Goal: Task Accomplishment & Management: Manage account settings

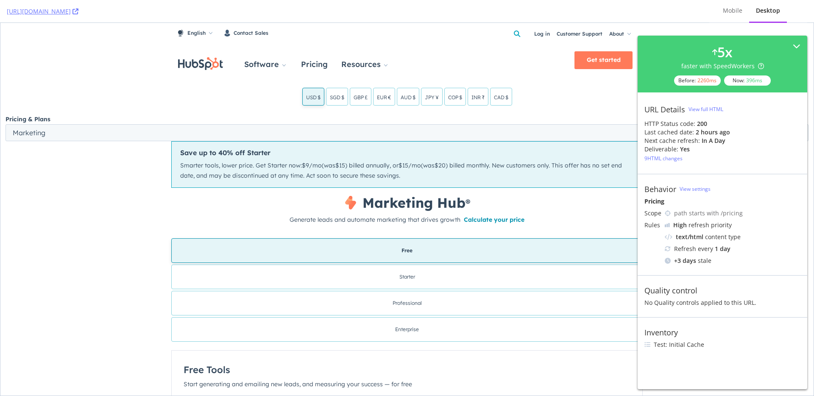
scroll to position [3, 0]
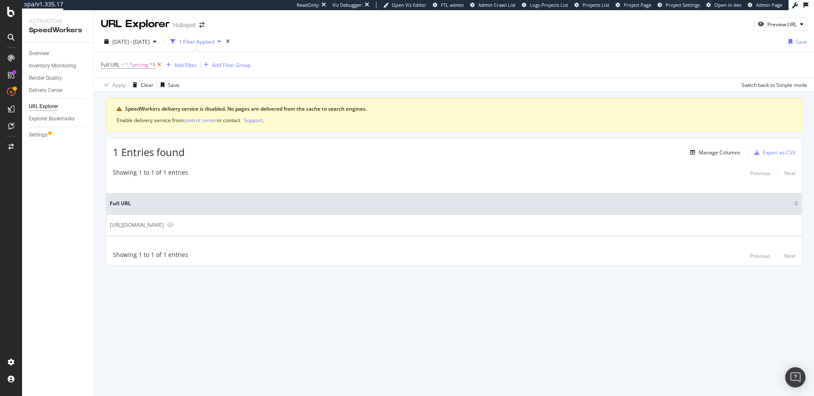
click at [161, 64] on icon at bounding box center [159, 65] width 7 height 8
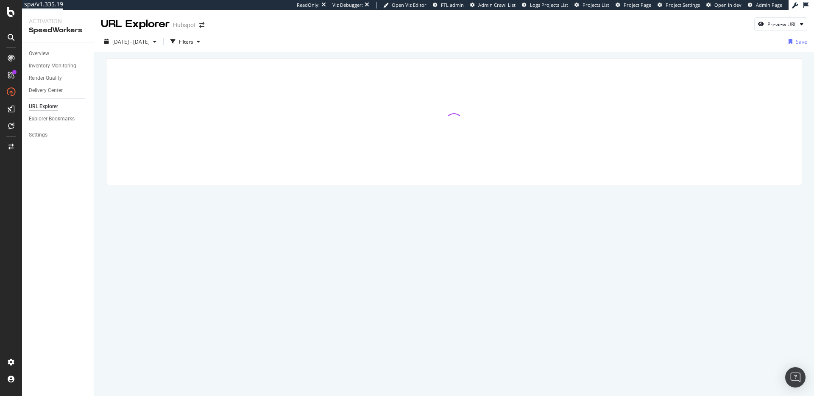
click at [431, 54] on div at bounding box center [454, 133] width 720 height 163
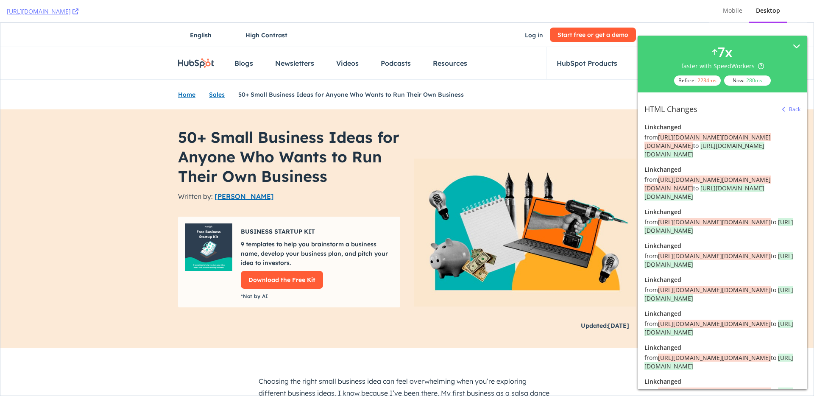
click at [780, 110] on div "button" at bounding box center [784, 109] width 10 height 5
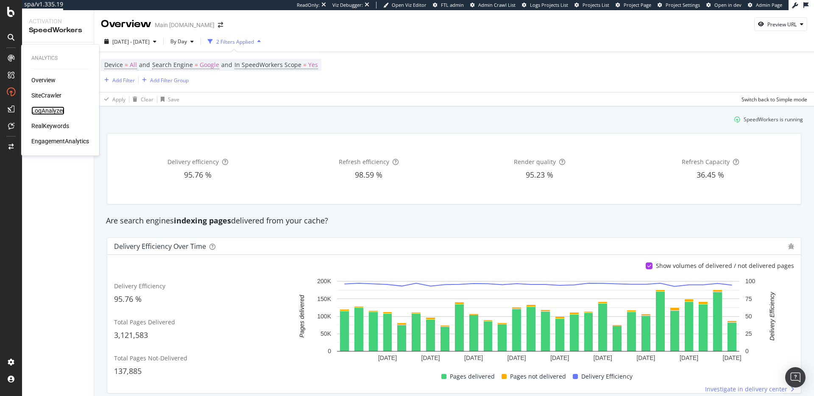
click at [51, 113] on div "LogAnalyzer" at bounding box center [47, 110] width 33 height 8
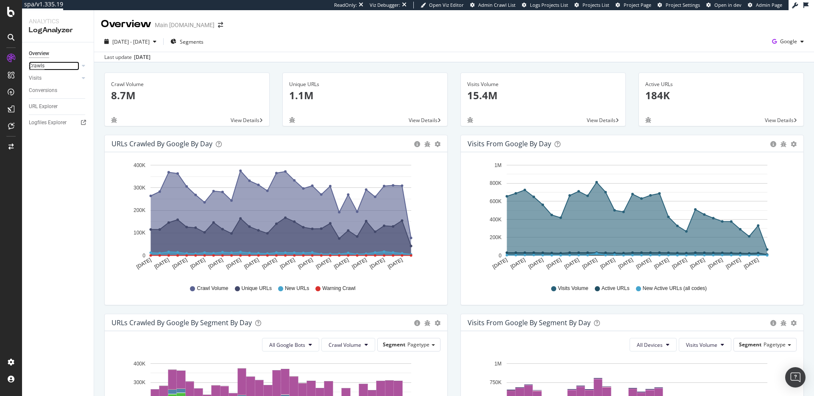
click at [40, 65] on div "Crawls" at bounding box center [37, 65] width 16 height 9
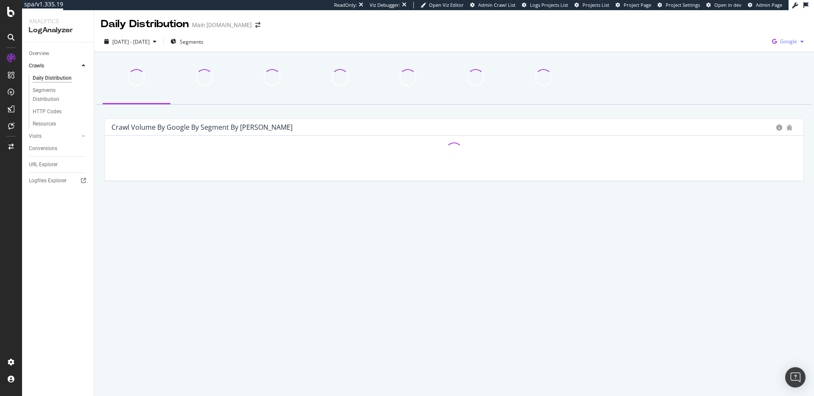
click at [798, 41] on div "button" at bounding box center [802, 41] width 10 height 5
click at [753, 63] on span "Other AI Bots" at bounding box center [745, 65] width 31 height 8
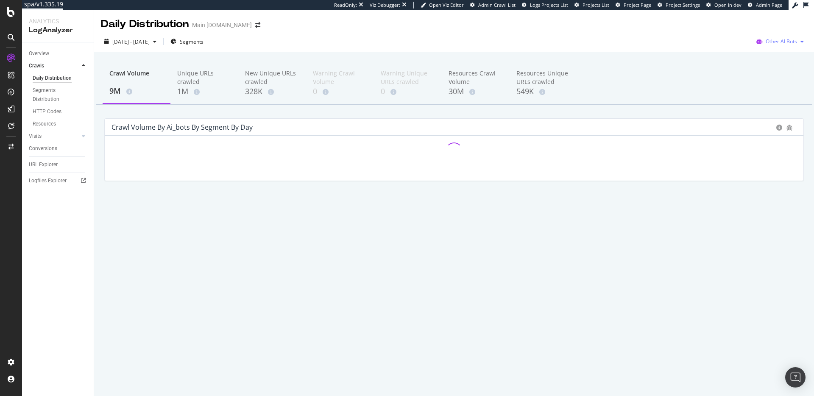
click at [782, 41] on span "Other AI Bots" at bounding box center [781, 41] width 31 height 7
click at [737, 46] on span "OpenAI" at bounding box center [728, 50] width 33 height 8
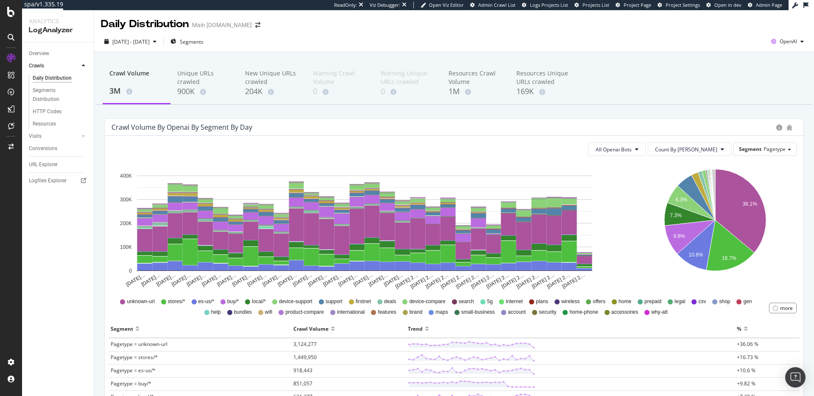
click at [659, 92] on div "Crawl Volume 3M Unique URLs crawled 900K New Unique URLs crawled 204K Warning C…" at bounding box center [454, 83] width 716 height 42
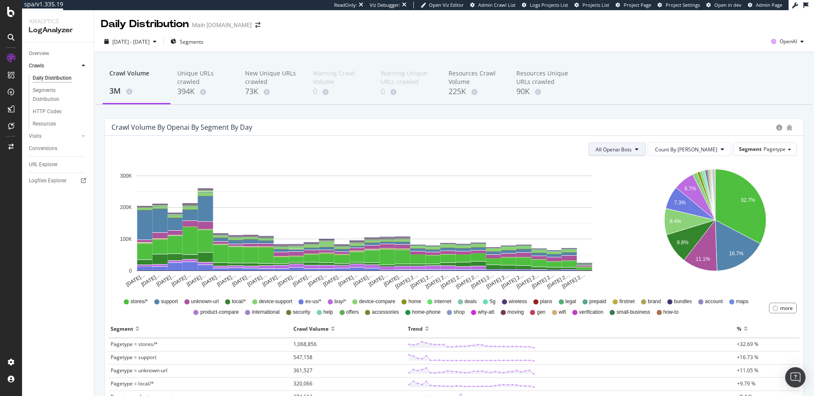
click at [632, 150] on span "All Openai Bots" at bounding box center [614, 149] width 36 height 7
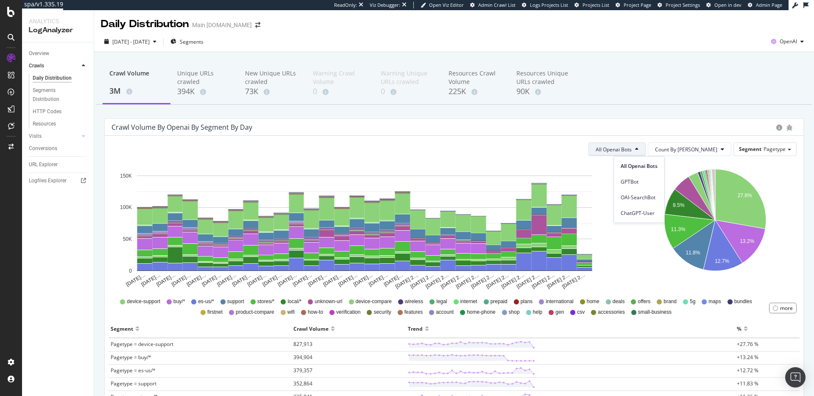
click at [648, 215] on span "ChatGPT-User" at bounding box center [639, 213] width 37 height 8
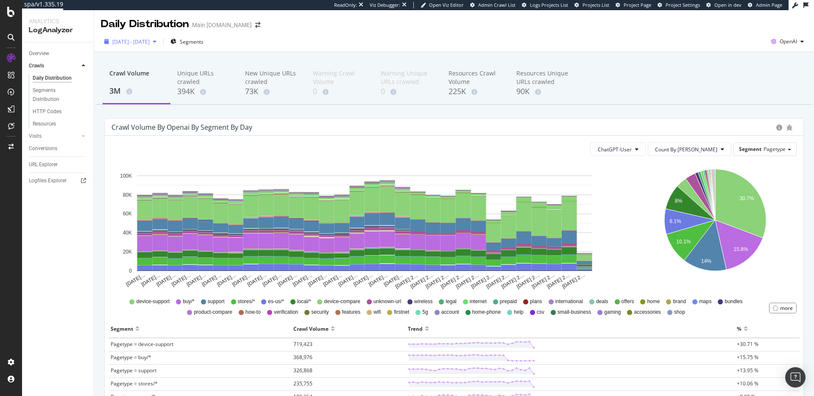
click at [150, 44] on span "2025 Jul. 14th - Aug. 12th" at bounding box center [130, 41] width 37 height 7
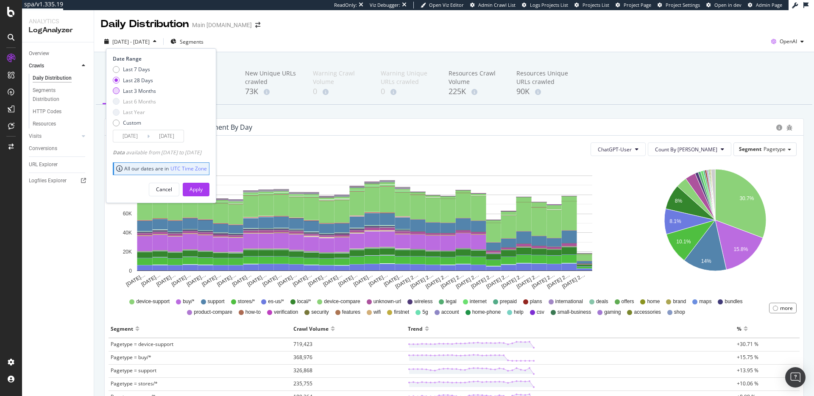
click at [130, 90] on div "Last 3 Months" at bounding box center [139, 90] width 33 height 7
type input "2025/05/13"
click at [203, 190] on div "Apply" at bounding box center [195, 189] width 13 height 7
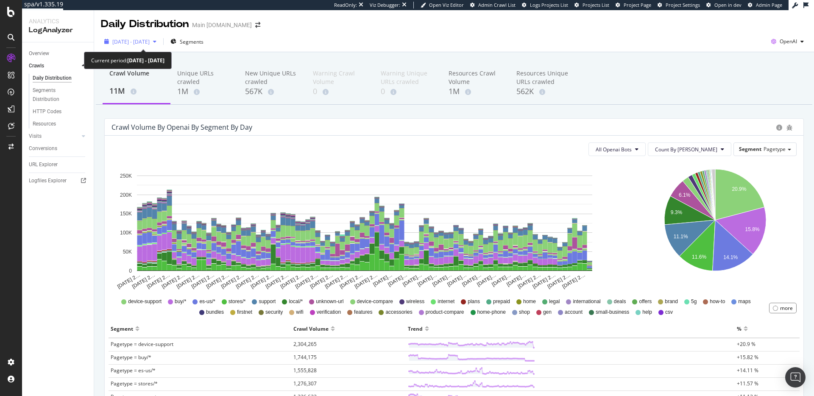
click at [150, 40] on span "2025 May. 13th - Aug. 12th" at bounding box center [130, 41] width 37 height 7
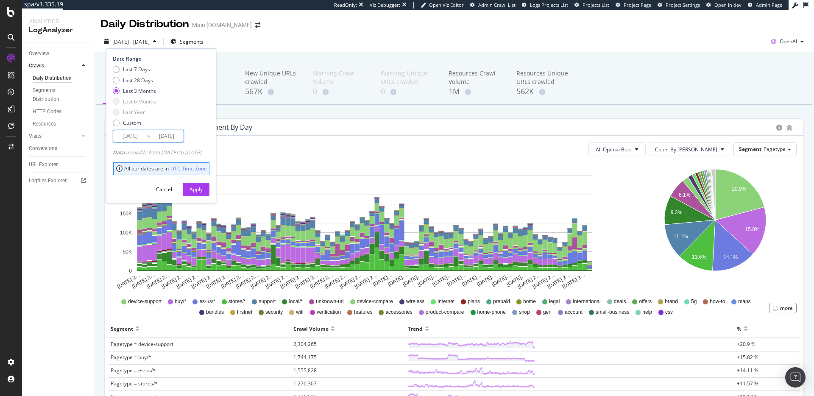
click at [139, 137] on input "2025/05/13" at bounding box center [130, 136] width 34 height 12
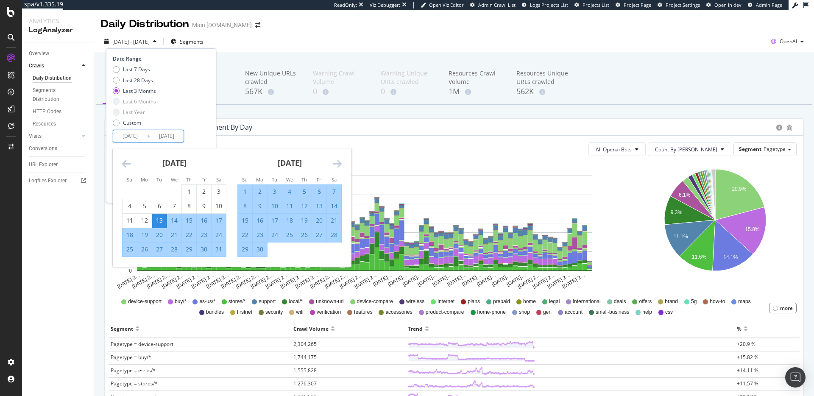
click at [125, 163] on icon "Move backward to switch to the previous month." at bounding box center [126, 164] width 9 height 10
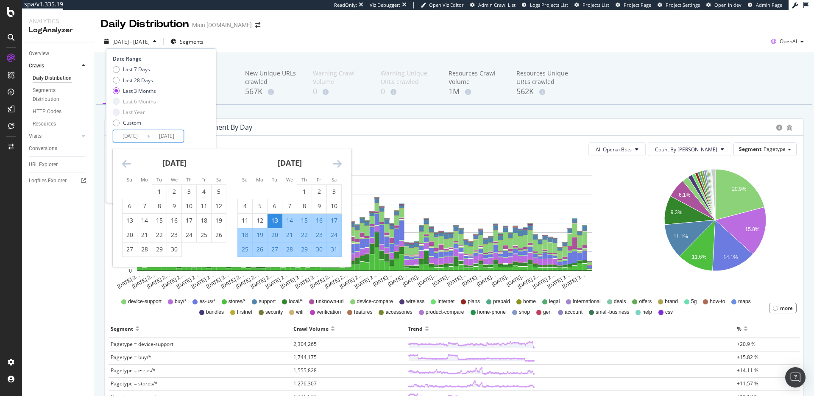
click at [125, 163] on icon "Move backward to switch to the previous month." at bounding box center [126, 164] width 9 height 10
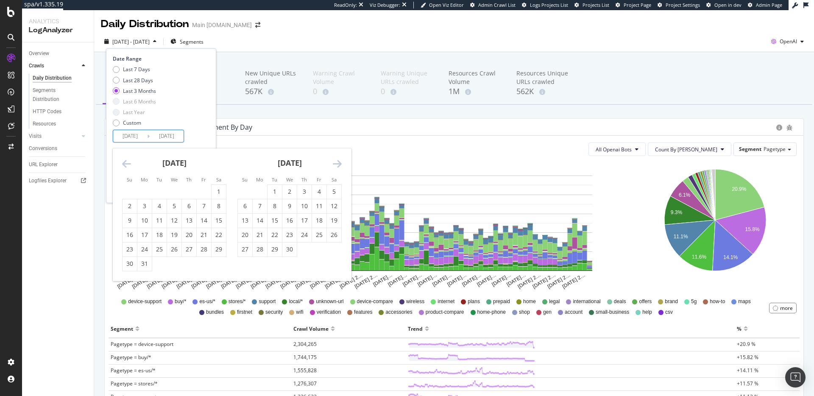
click at [122, 163] on icon "Move backward to switch to the previous month." at bounding box center [126, 164] width 9 height 10
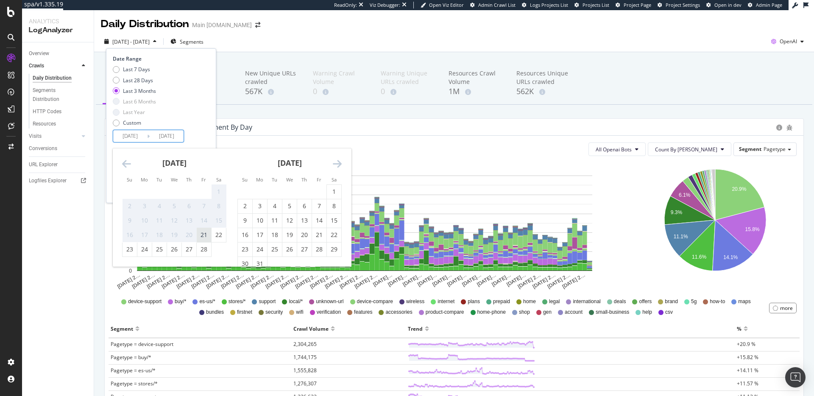
click at [206, 237] on div "21" at bounding box center [204, 235] width 14 height 8
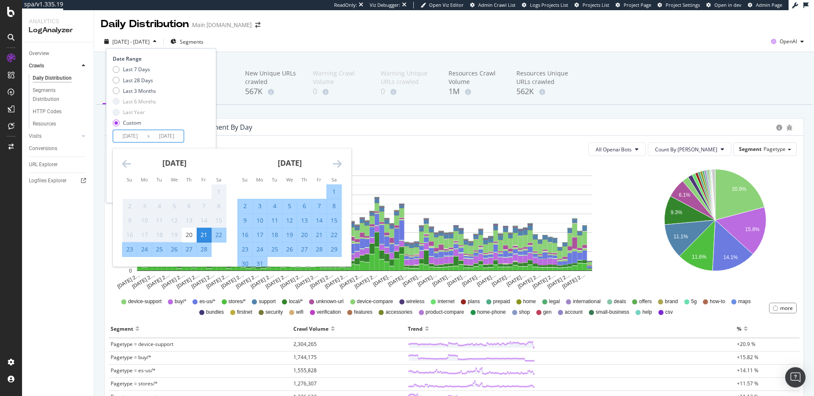
type input "2025/02/21"
click at [207, 139] on div "Date Range Last 7 Days Last 28 Days Last 3 Months Last 6 Months Last Year Custo…" at bounding box center [160, 98] width 95 height 87
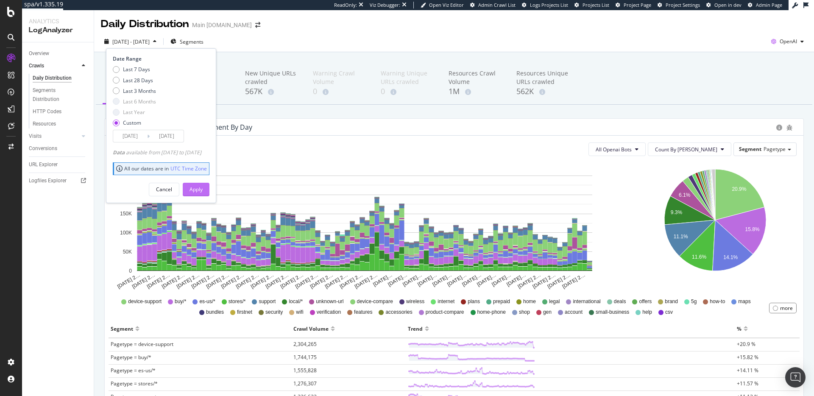
click at [203, 184] on div "Apply" at bounding box center [195, 189] width 13 height 13
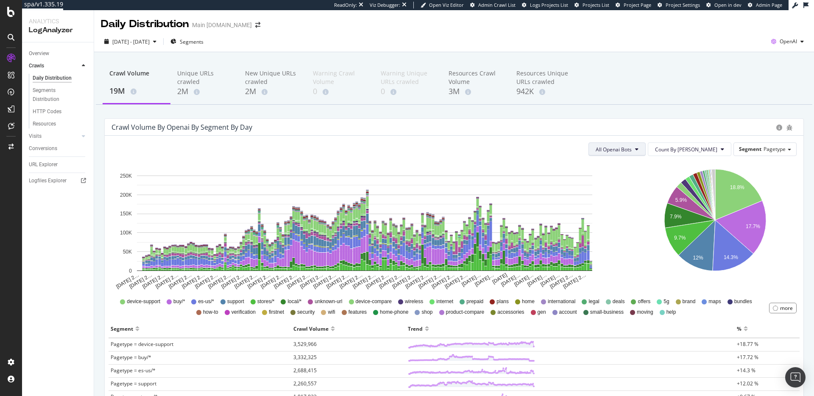
click at [632, 150] on span "All Openai Bots" at bounding box center [614, 149] width 36 height 7
click at [643, 213] on span "ChatGPT-User" at bounding box center [639, 213] width 37 height 8
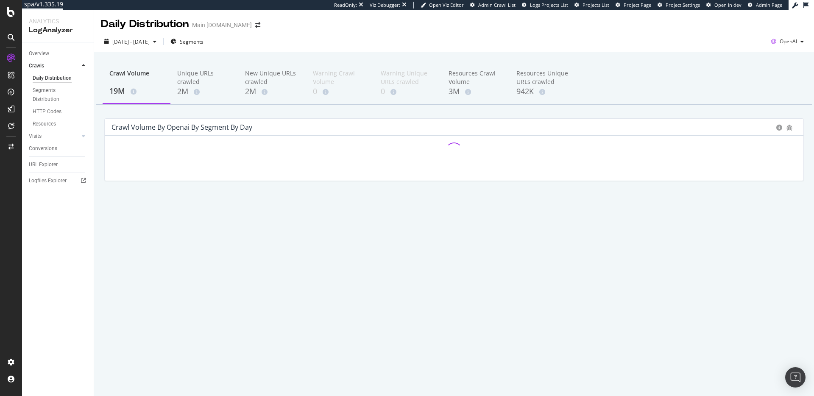
click at [599, 111] on div "Crawl Volume 19M Unique URLs crawled 2M New Unique URLs crawled 2M Warning Craw…" at bounding box center [454, 135] width 720 height 167
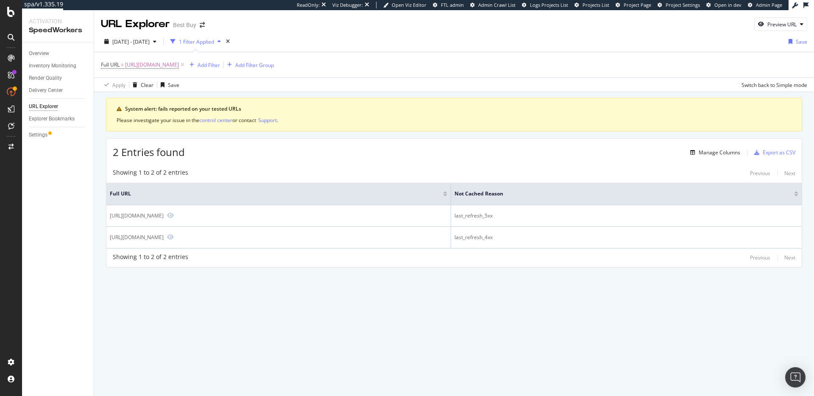
click at [522, 60] on div "Full URL = [URL][DOMAIN_NAME] Add Filter Add Filter Group" at bounding box center [454, 64] width 706 height 25
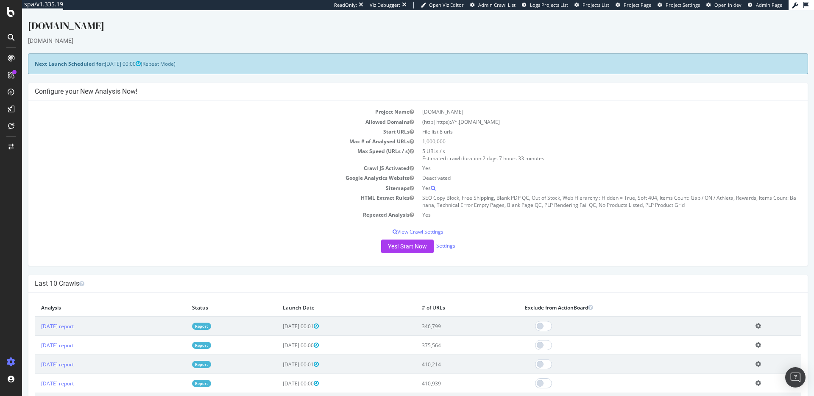
drag, startPoint x: 209, startPoint y: 139, endPoint x: 31, endPoint y: 106, distance: 181.3
click at [209, 139] on td "Max # of Analysed URLs" at bounding box center [226, 141] width 383 height 10
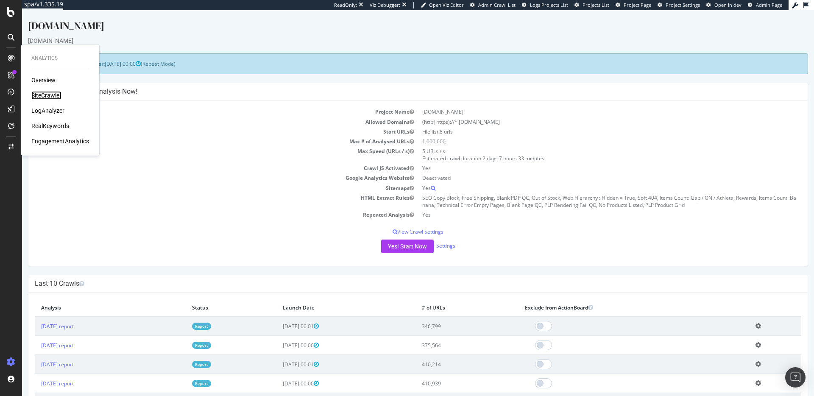
click at [44, 96] on div "SiteCrawler" at bounding box center [46, 95] width 30 height 8
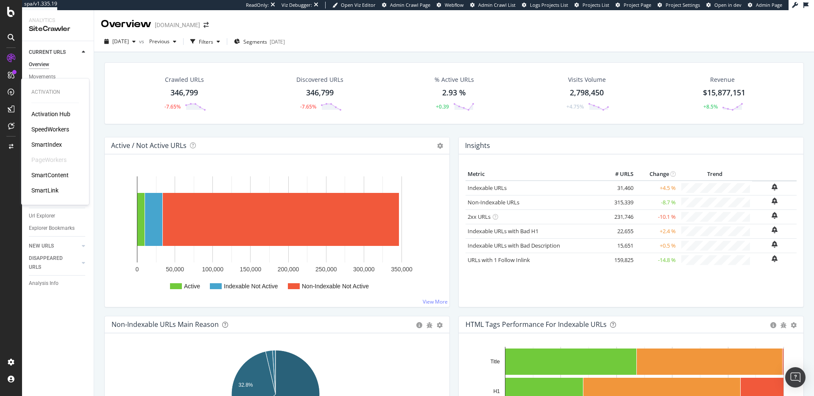
click at [46, 128] on div "SpeedWorkers" at bounding box center [50, 129] width 38 height 8
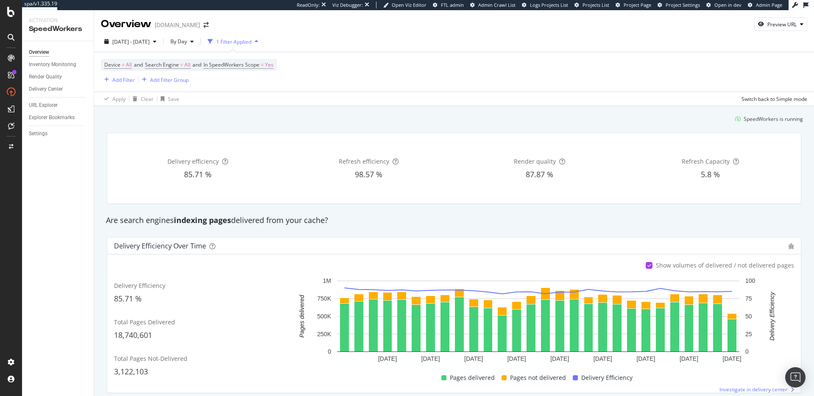
click at [194, 218] on strong "indexing pages" at bounding box center [202, 220] width 57 height 10
click at [195, 218] on strong "indexing pages" at bounding box center [202, 220] width 57 height 10
click at [205, 220] on strong "indexing pages" at bounding box center [202, 220] width 57 height 10
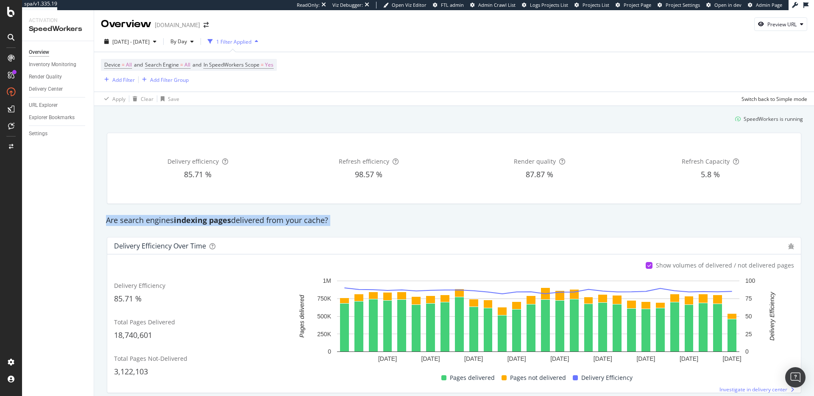
click at [206, 219] on strong "indexing pages" at bounding box center [202, 220] width 57 height 10
click at [256, 221] on div "Are search engines indexing pages delivered from your cache?" at bounding box center [454, 220] width 705 height 11
click at [70, 181] on div "Overview Inventory Monitoring Render Quality Delivery Center URL Explorer Explo…" at bounding box center [58, 218] width 72 height 355
click at [65, 145] on div "Overview Inventory Monitoring Render Quality Delivery Center URL Explorer Explo…" at bounding box center [58, 218] width 72 height 355
click at [162, 118] on div "SpeedWorkers is running" at bounding box center [454, 119] width 705 height 14
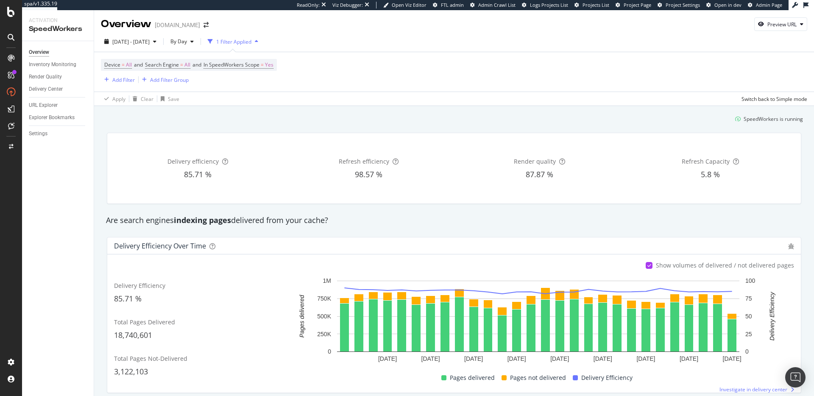
click at [174, 115] on div "SpeedWorkers is running" at bounding box center [454, 119] width 705 height 14
click at [160, 121] on div "SpeedWorkers is running" at bounding box center [454, 119] width 705 height 14
click at [52, 104] on div "URL Explorer" at bounding box center [43, 105] width 29 height 9
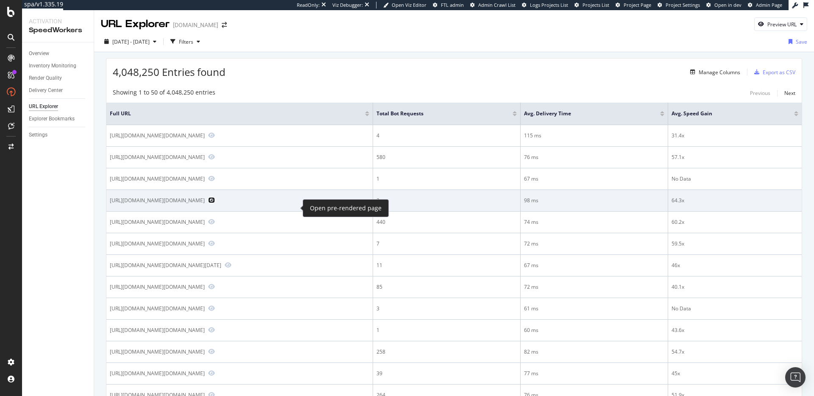
click at [215, 203] on icon "Preview https://www.gap.com/browse/product.do?pid=701367032&rrec=true&vid=1" at bounding box center [211, 200] width 7 height 6
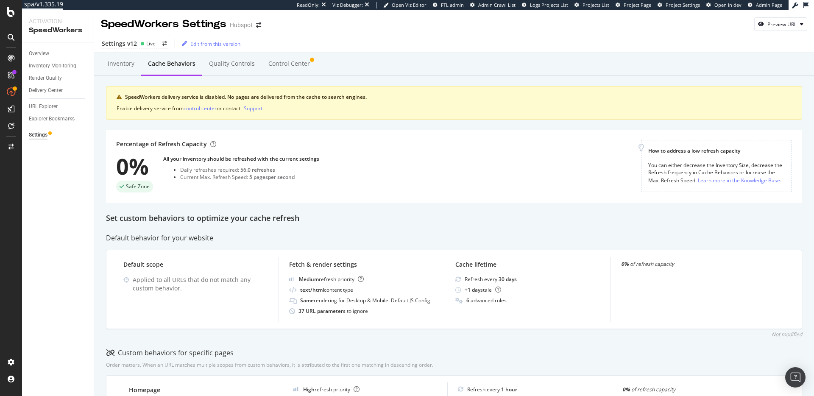
click at [351, 178] on div "Percentage of Refresh Capacity 0% Safe Zone All your inventory should be refres…" at bounding box center [378, 166] width 525 height 53
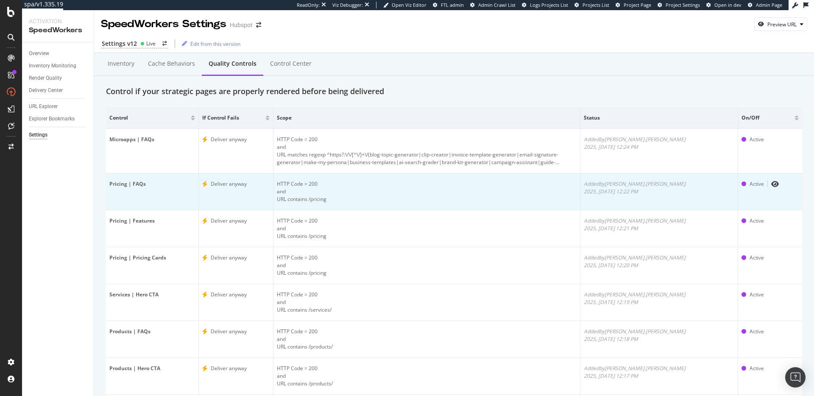
scroll to position [70, 0]
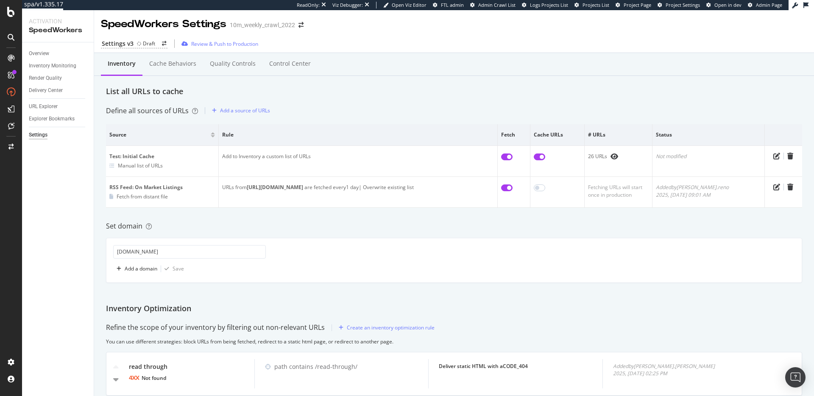
click at [382, 99] on div "Inventory Cache behaviors Quality Controls Control Center List all URLs to cach…" at bounding box center [454, 291] width 720 height 476
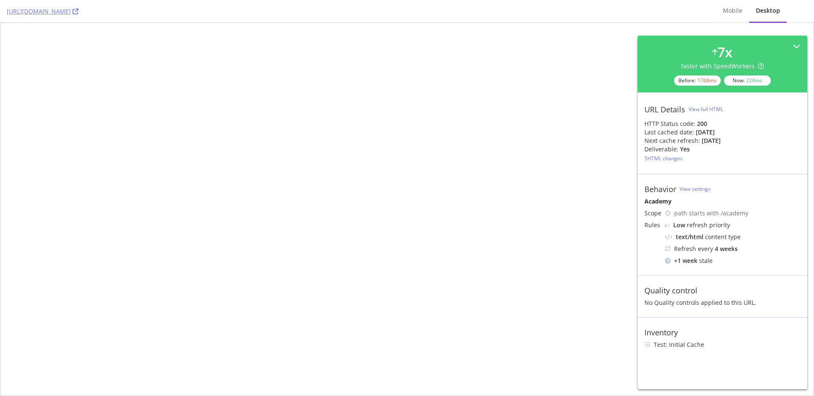
select select "1"
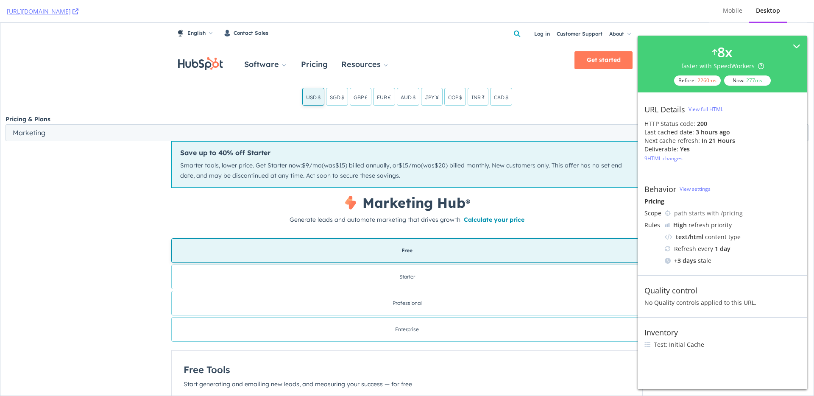
click at [738, 158] on div "URL Details View full HTML HTTP Status code: 200 Last cached date: 3 hours ago …" at bounding box center [723, 132] width 170 height 81
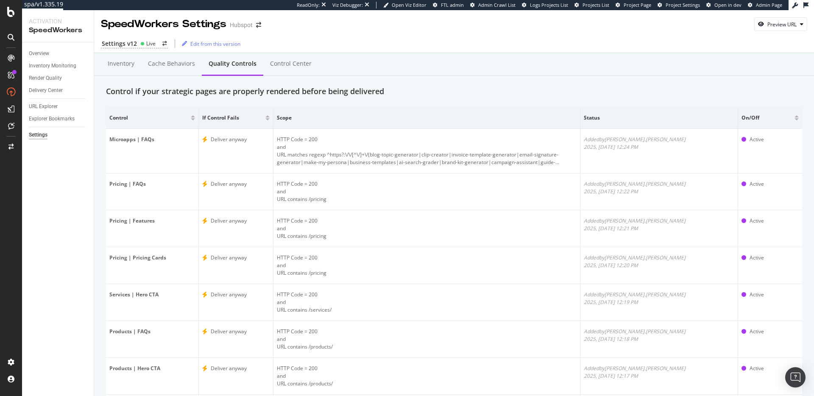
scroll to position [70, 0]
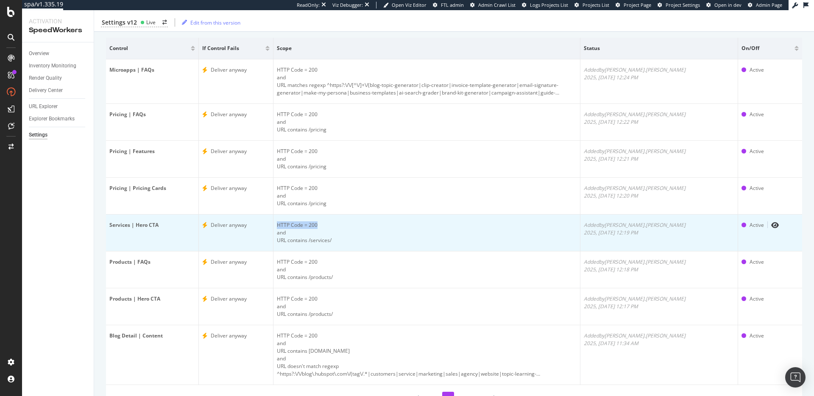
click at [421, 220] on td "HTTP Code = 200 and URL contains /services/" at bounding box center [426, 232] width 307 height 37
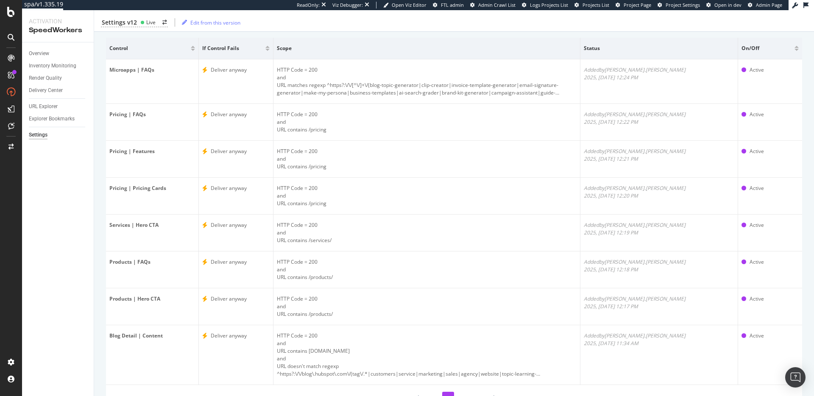
click at [99, 180] on div "Inventory Cache behaviors Quality Controls Control Center Control if your strat…" at bounding box center [454, 211] width 720 height 457
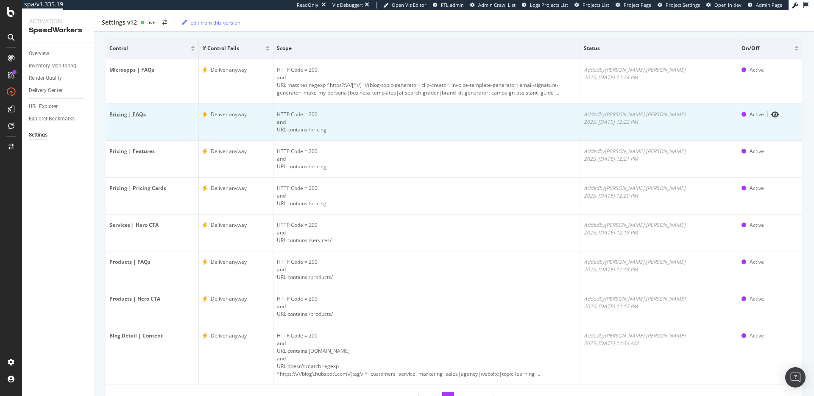
click at [132, 115] on div "Pricing | FAQs" at bounding box center [152, 115] width 86 height 8
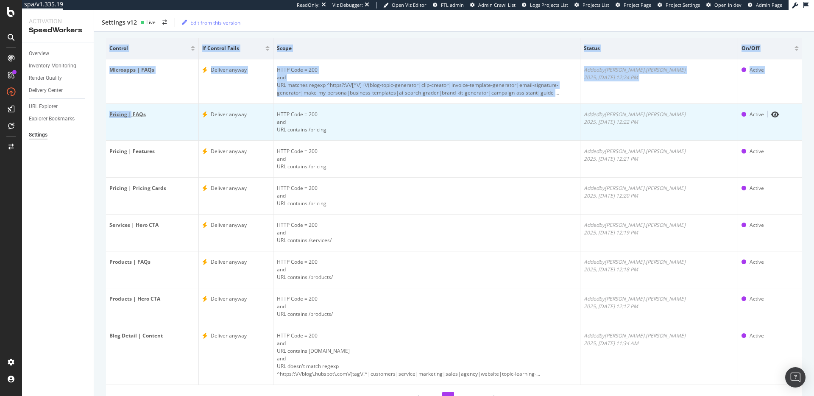
drag, startPoint x: 104, startPoint y: 101, endPoint x: 129, endPoint y: 117, distance: 29.2
click at [129, 117] on div "Inventory Cache behaviors Quality Controls Control Center Control if your strat…" at bounding box center [454, 211] width 720 height 457
click at [129, 117] on div "Pricing | FAQs" at bounding box center [152, 115] width 86 height 8
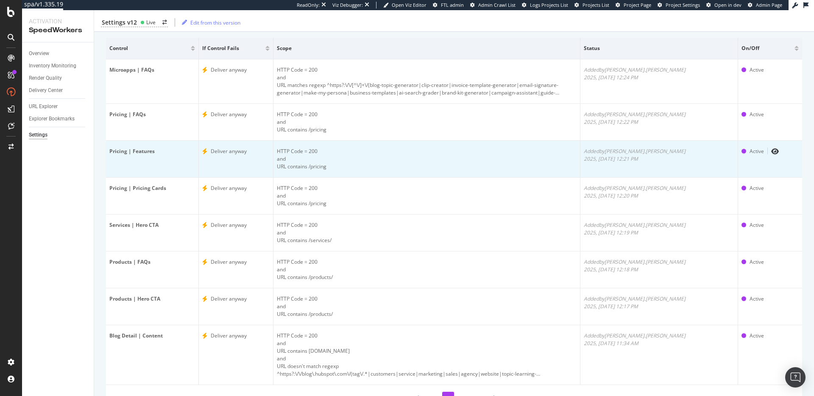
click at [263, 157] on td "Deliver anyway" at bounding box center [236, 159] width 75 height 37
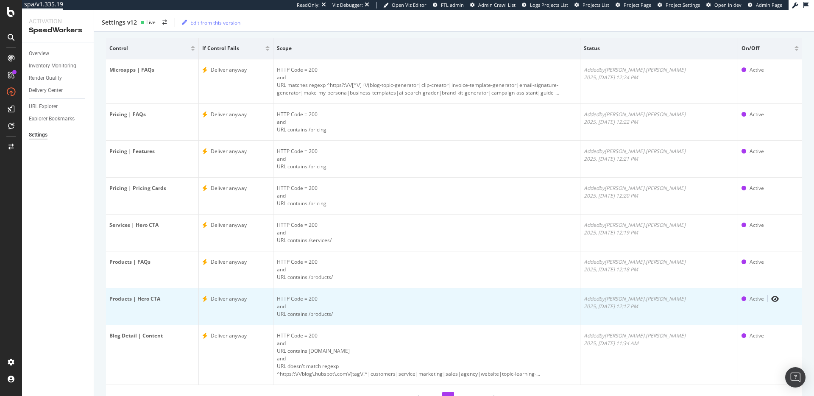
drag, startPoint x: 526, startPoint y: 335, endPoint x: 522, endPoint y: 318, distance: 17.1
click at [527, 326] on td "HTTP Code = 200 and URL contains [DOMAIN_NAME] and URL doesn't match regexp ^ht…" at bounding box center [426, 355] width 307 height 60
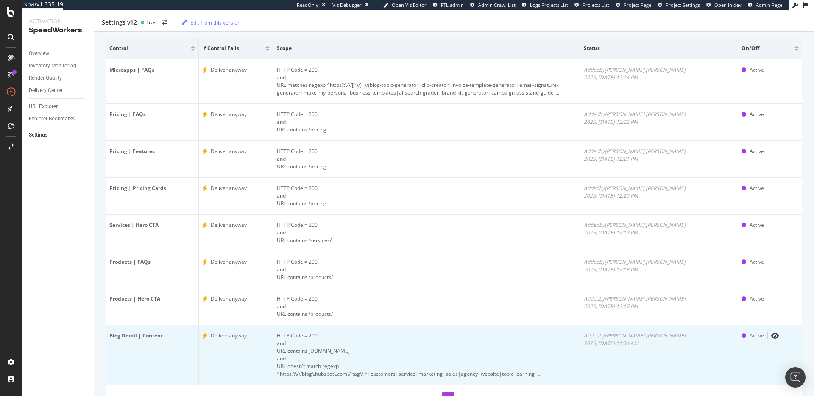
drag, startPoint x: 588, startPoint y: 336, endPoint x: 584, endPoint y: 334, distance: 4.4
click at [576, 334] on div "HTTP Code = 200" at bounding box center [427, 336] width 300 height 8
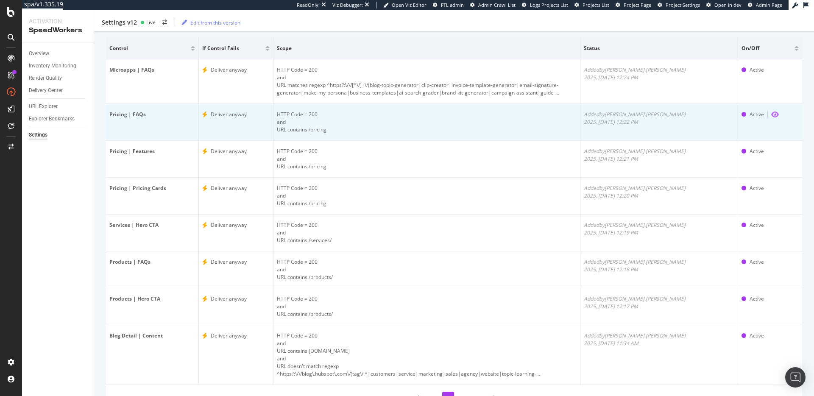
click at [771, 113] on icon "eye" at bounding box center [775, 114] width 8 height 7
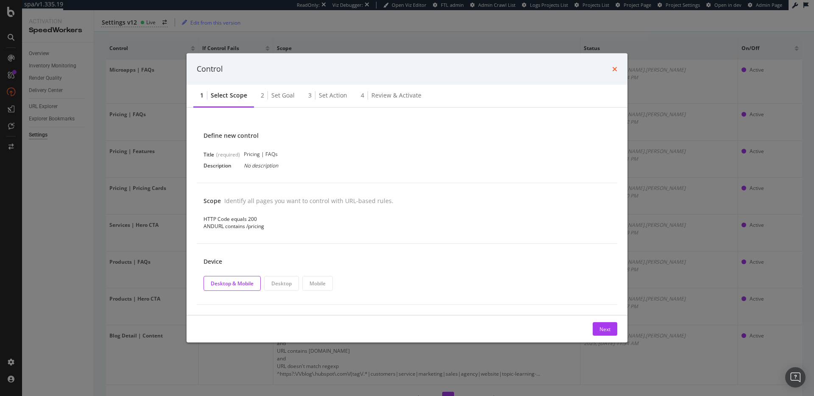
click at [612, 70] on icon "times" at bounding box center [614, 69] width 5 height 7
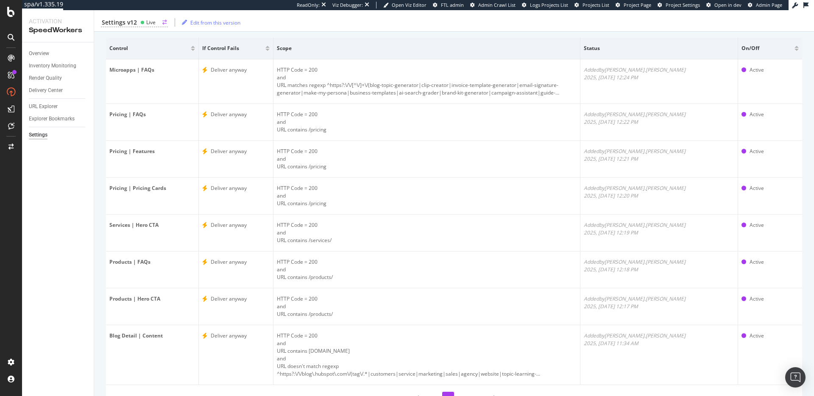
click at [150, 19] on div "Live" at bounding box center [150, 22] width 9 height 7
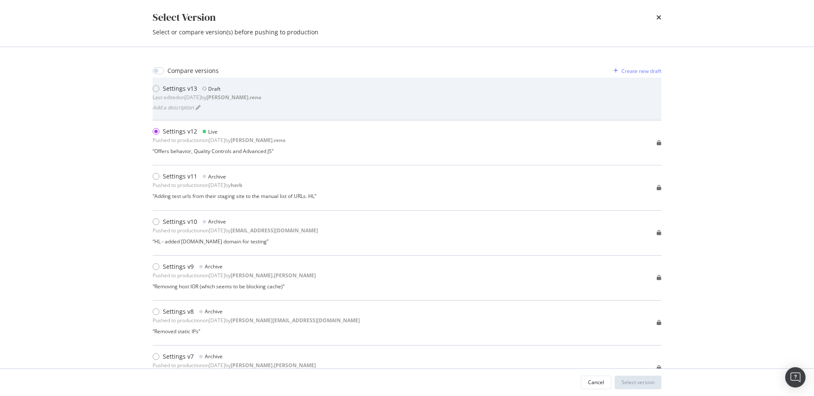
click at [204, 94] on div "Last edited on 2025 Aug 11th by dan.reno" at bounding box center [207, 97] width 109 height 7
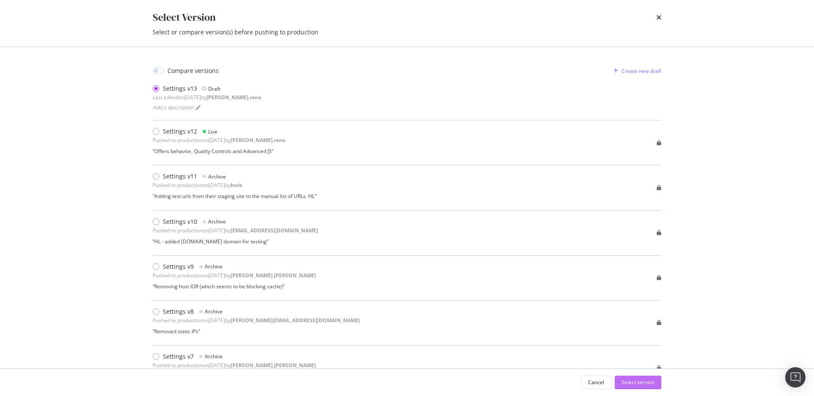
click at [645, 382] on div "Select version" at bounding box center [637, 382] width 33 height 7
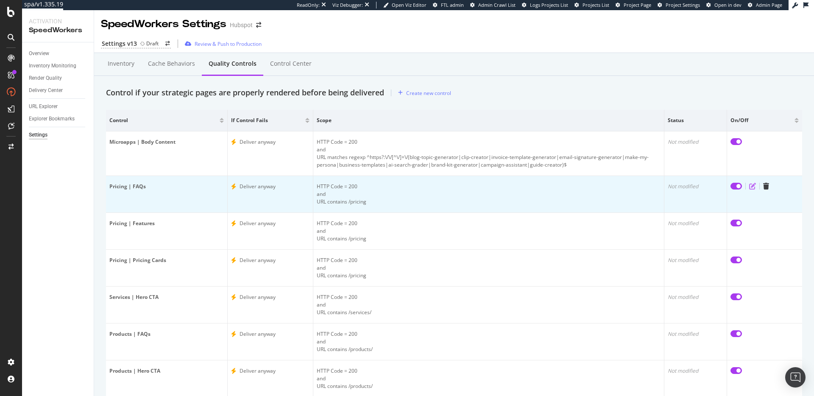
click at [749, 186] on icon "edit" at bounding box center [752, 186] width 7 height 7
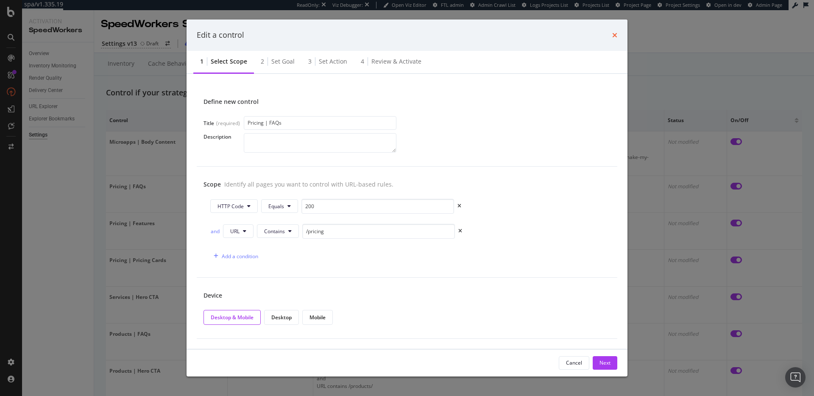
click at [615, 36] on icon "times" at bounding box center [614, 35] width 5 height 7
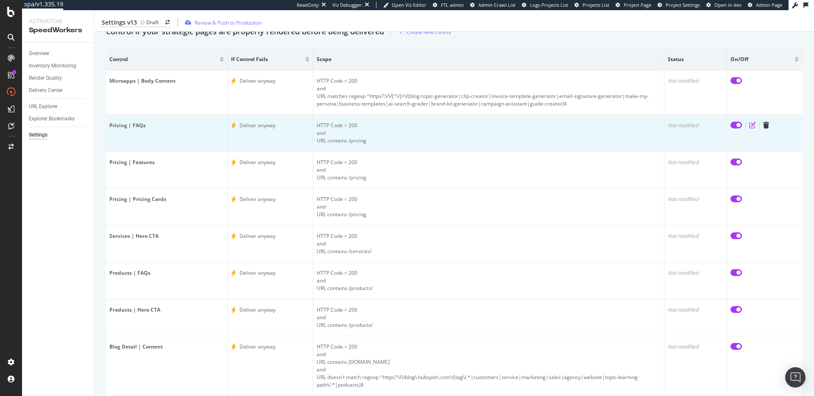
click at [749, 125] on icon "edit" at bounding box center [752, 125] width 7 height 7
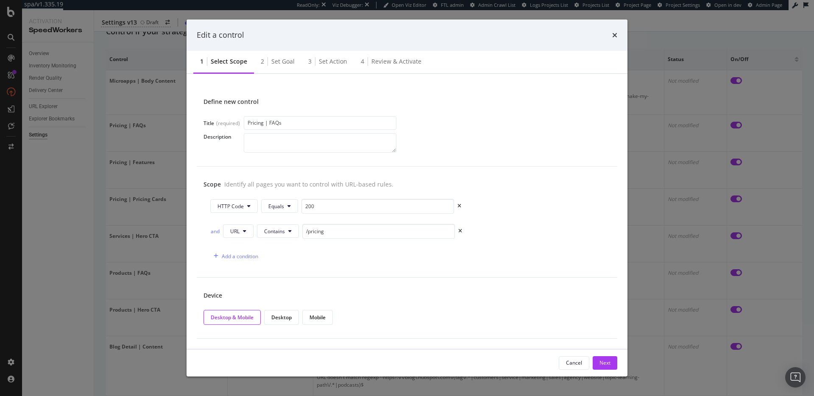
click at [90, 223] on div "Edit a control 1 Select scope 2 Set goal 3 Set action 4 Review & Activate Defin…" at bounding box center [407, 198] width 814 height 396
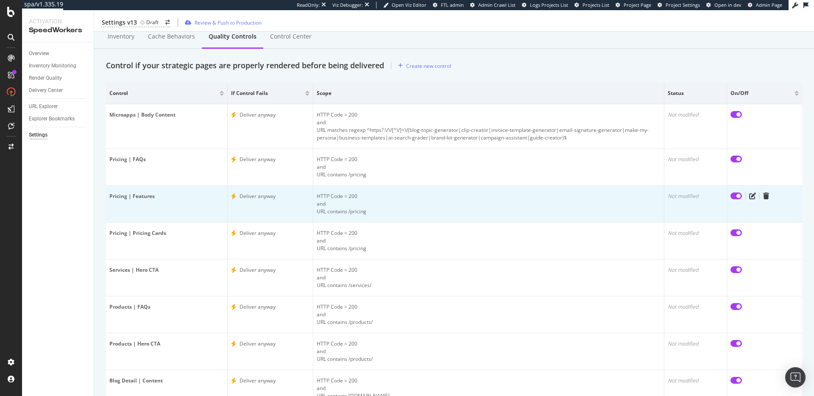
scroll to position [0, 0]
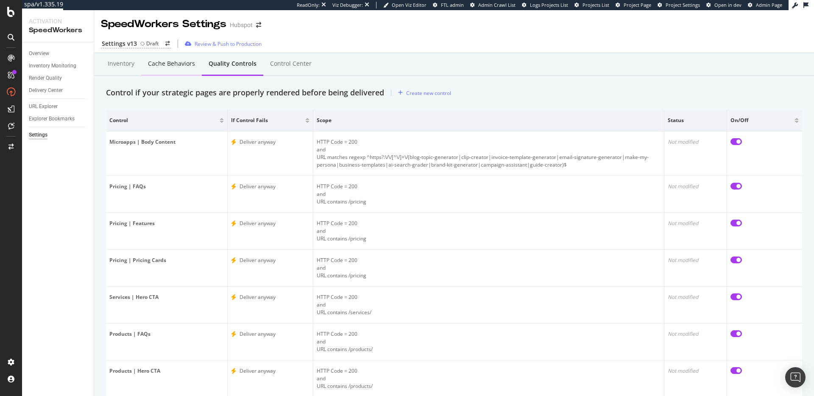
click at [172, 65] on div "Cache behaviors" at bounding box center [171, 63] width 47 height 8
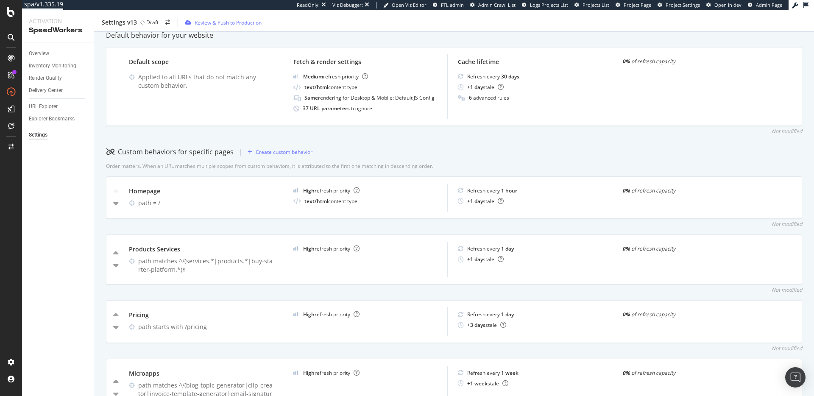
scroll to position [67, 0]
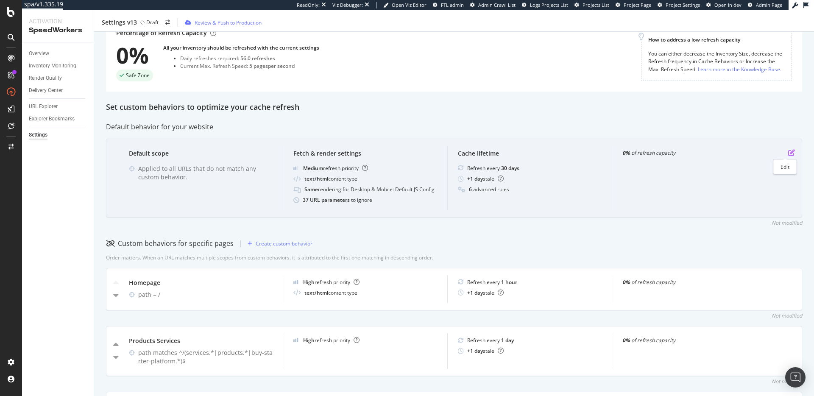
click at [788, 153] on icon "pen-to-square" at bounding box center [791, 152] width 7 height 7
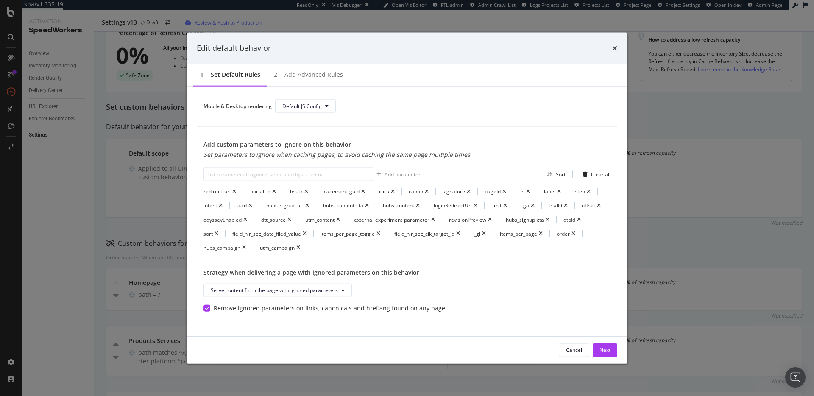
scroll to position [282, 0]
click at [616, 47] on icon "times" at bounding box center [614, 48] width 5 height 7
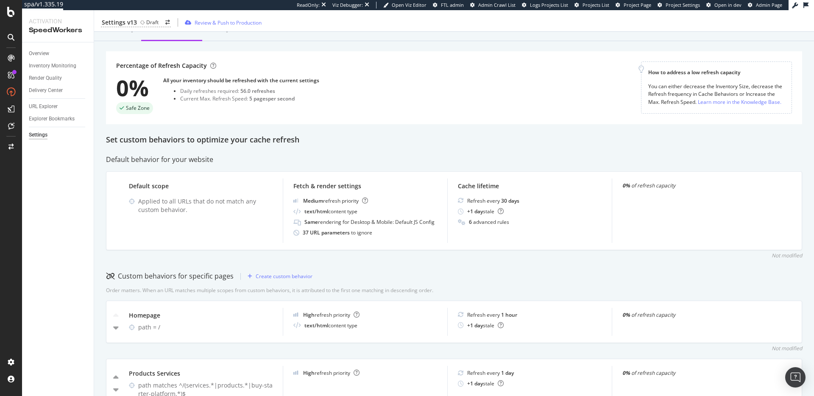
scroll to position [0, 0]
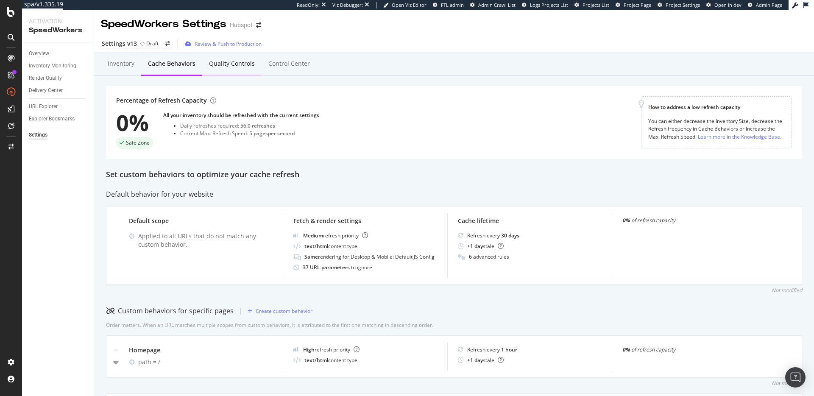
click at [240, 66] on div "Quality Controls" at bounding box center [232, 63] width 46 height 8
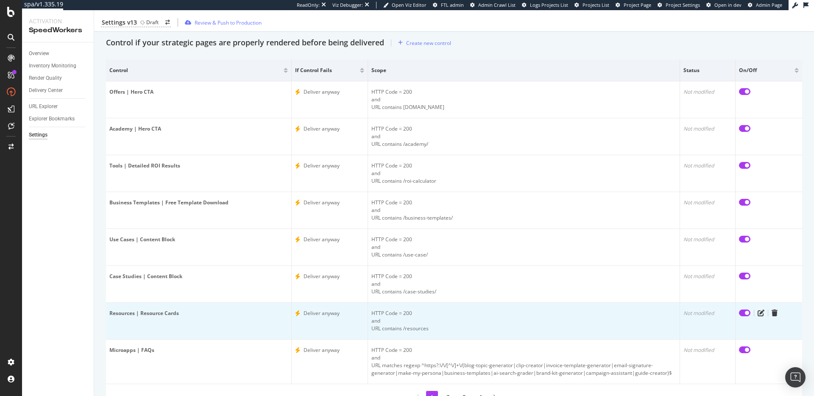
scroll to position [94, 0]
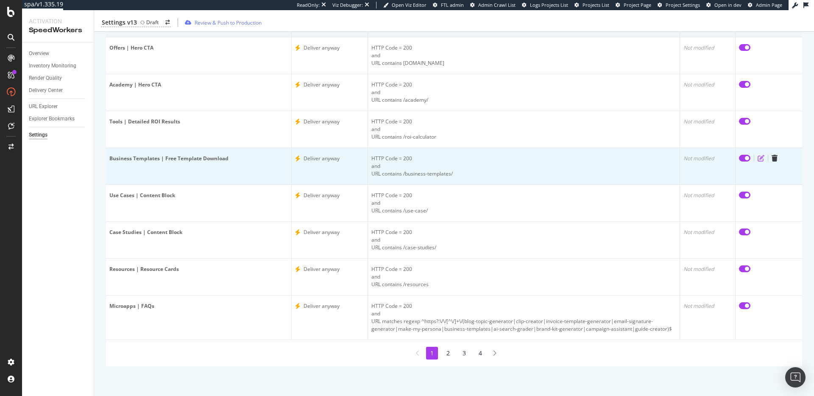
click at [757, 159] on icon "edit" at bounding box center [760, 158] width 7 height 7
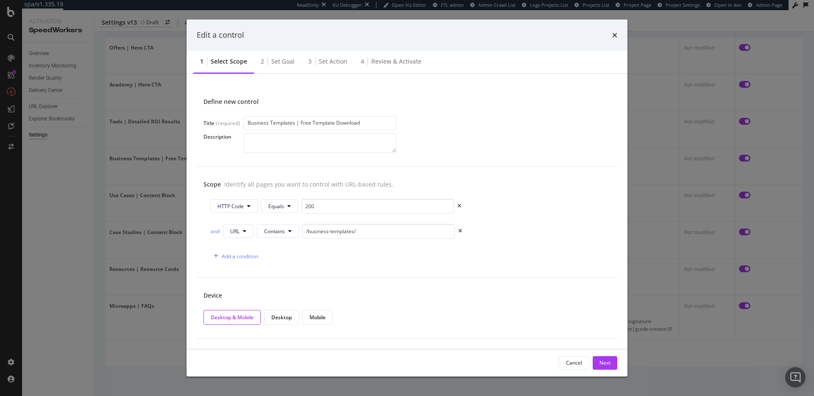
click at [96, 207] on div "Edit a control 1 Select scope 2 Set goal 3 Set action 4 Review & Activate Defin…" at bounding box center [407, 198] width 814 height 396
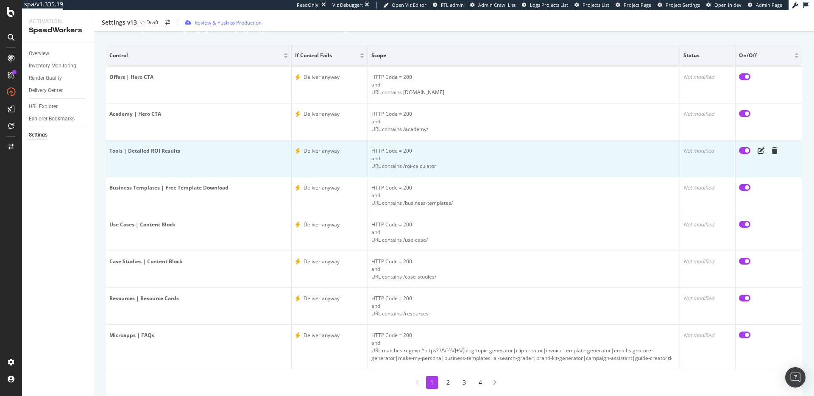
scroll to position [28, 0]
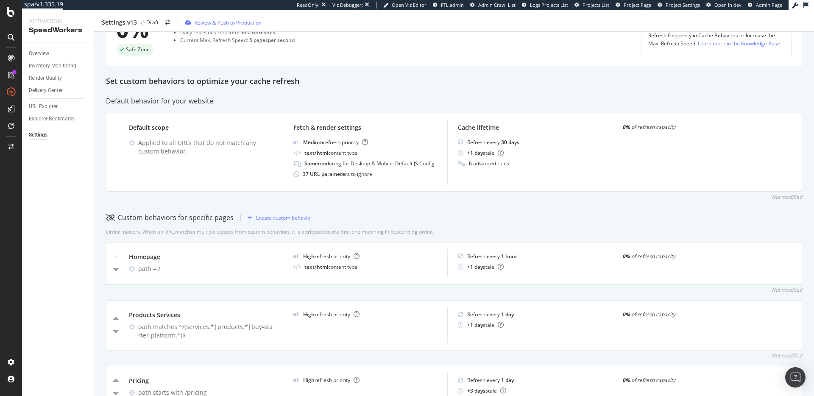
scroll to position [173, 0]
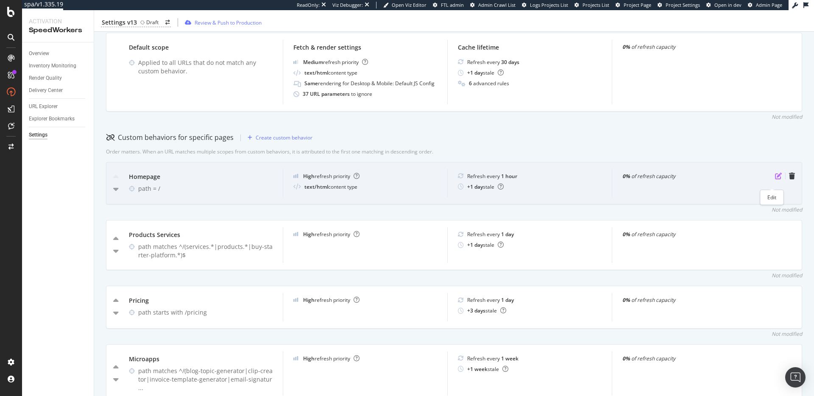
click at [775, 179] on icon "pen-to-square" at bounding box center [778, 176] width 7 height 7
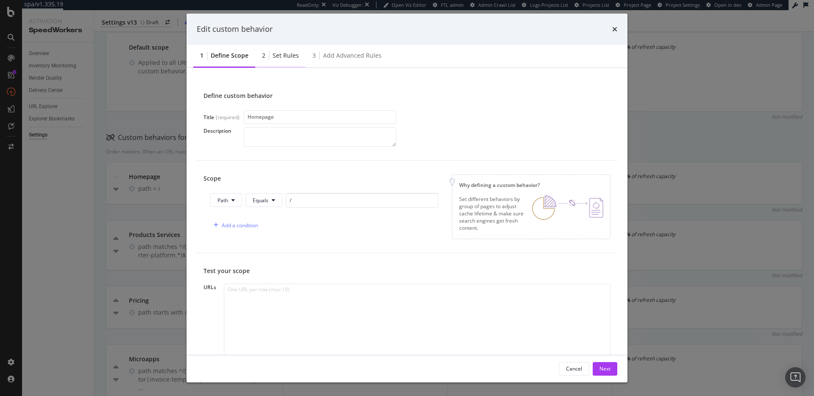
click at [273, 56] on div "Set rules" at bounding box center [286, 55] width 26 height 8
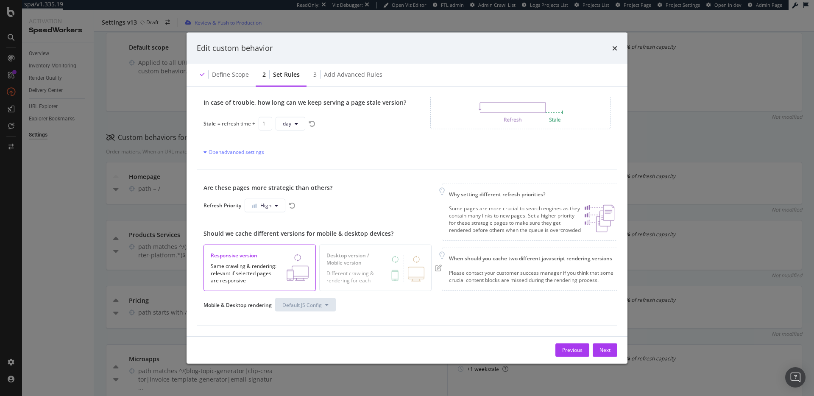
scroll to position [83, 0]
click at [613, 50] on icon "times" at bounding box center [614, 48] width 5 height 7
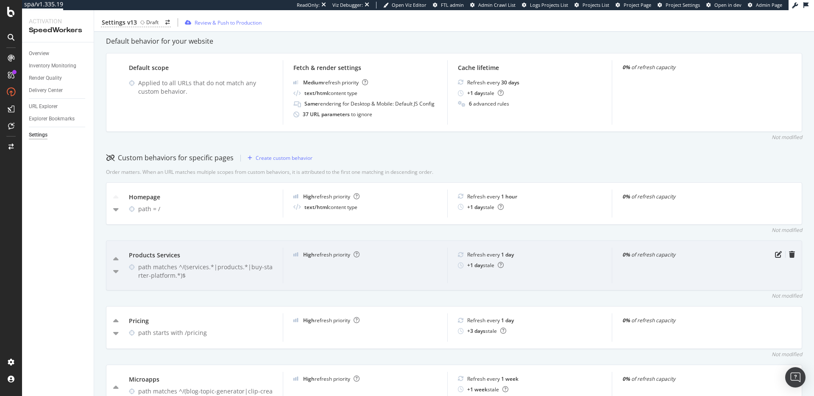
scroll to position [179, 0]
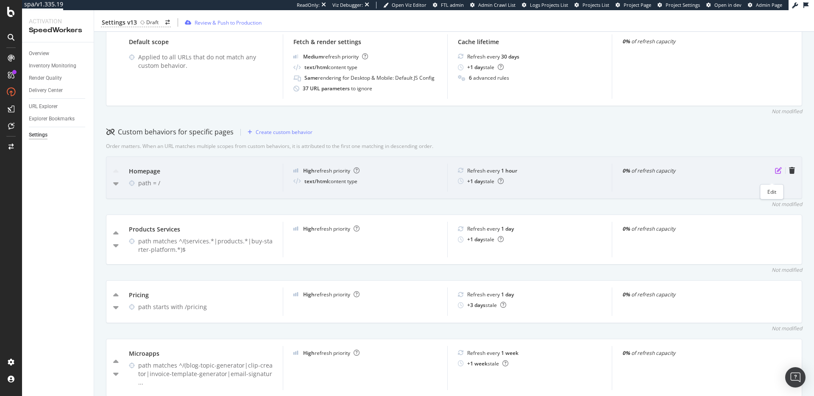
click at [775, 174] on icon "pen-to-square" at bounding box center [778, 170] width 7 height 7
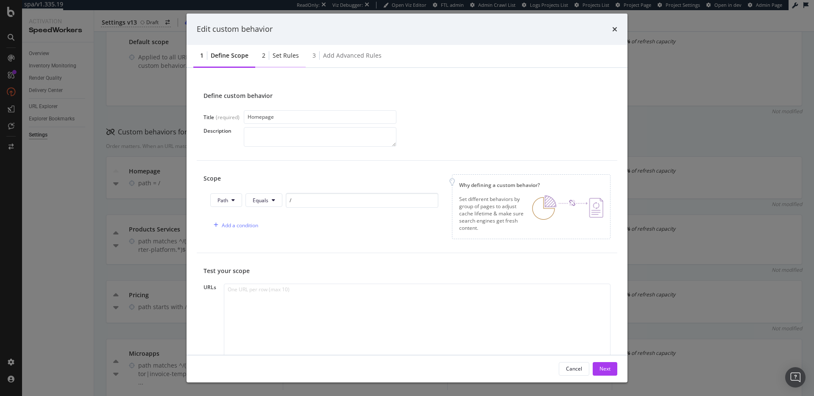
click at [281, 57] on div "Set rules" at bounding box center [286, 55] width 26 height 8
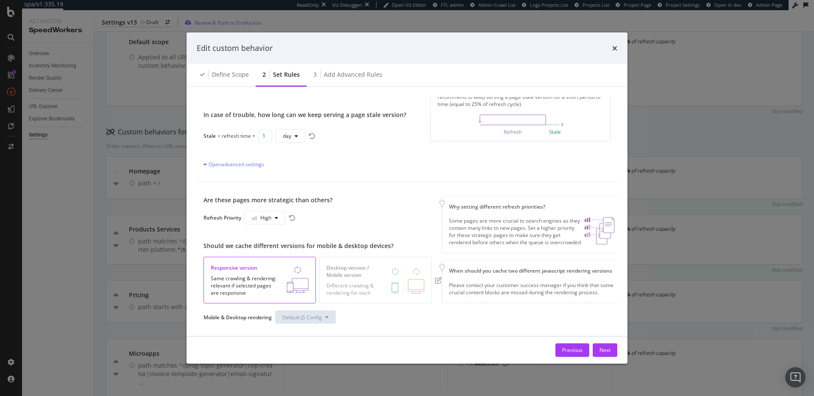
scroll to position [83, 0]
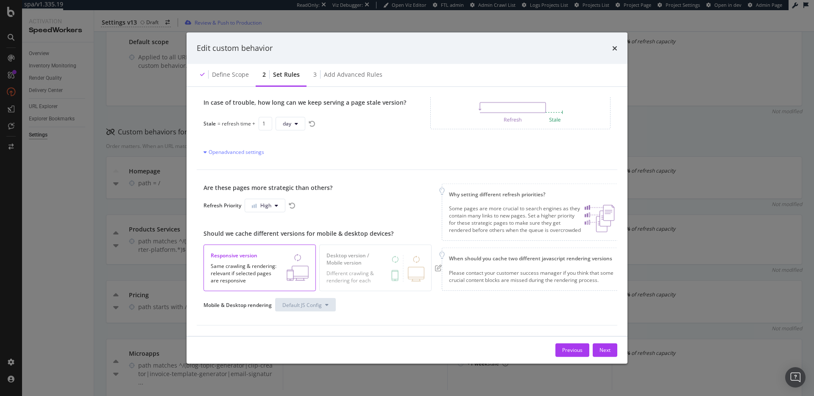
click at [242, 262] on div "Same crawling & rendering: relevant if selected pages are responsive" at bounding box center [245, 273] width 68 height 22
click at [327, 302] on icon "modal" at bounding box center [326, 304] width 3 height 5
click at [392, 276] on div "Different crawling & rendering for each" at bounding box center [375, 275] width 98 height 18
click at [614, 50] on icon "times" at bounding box center [614, 48] width 5 height 7
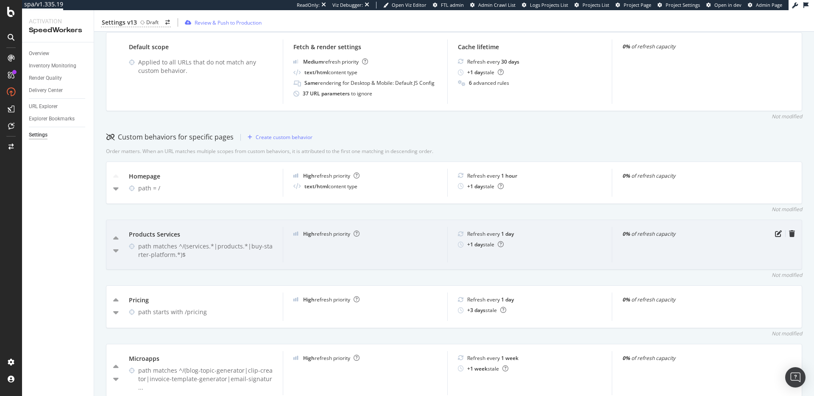
scroll to position [168, 0]
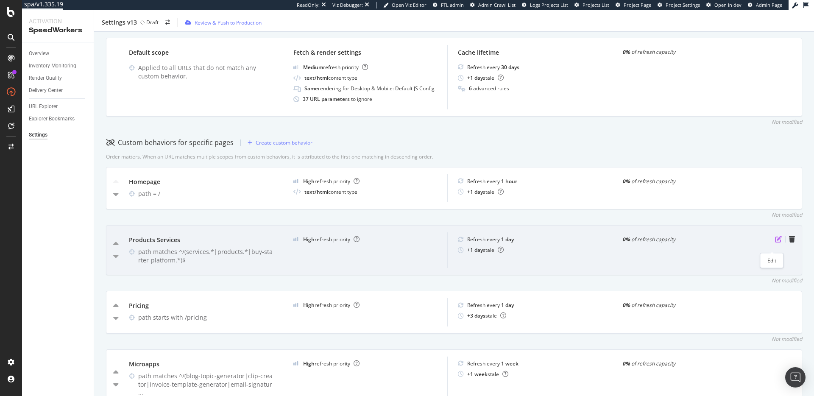
click at [775, 242] on icon "pen-to-square" at bounding box center [778, 239] width 7 height 7
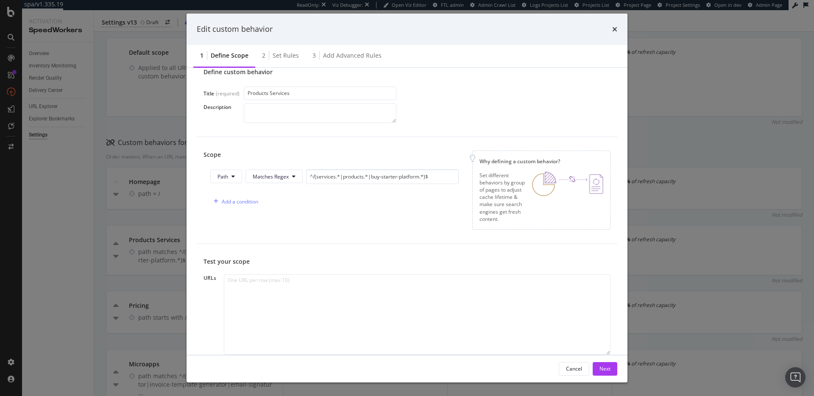
scroll to position [0, 0]
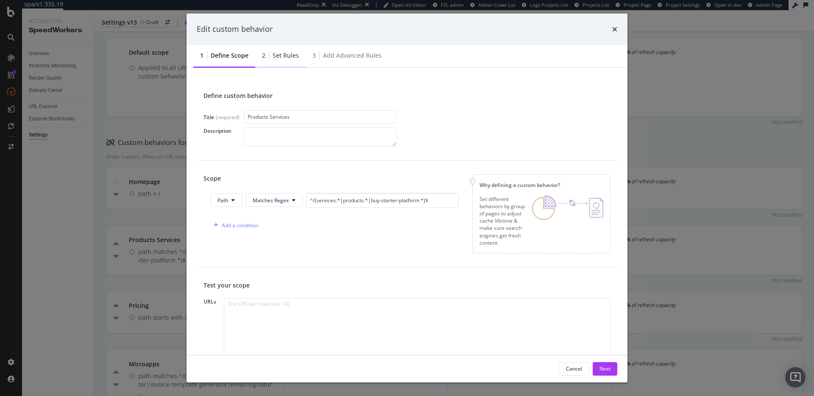
click at [282, 49] on div "2 Set rules" at bounding box center [280, 56] width 50 height 23
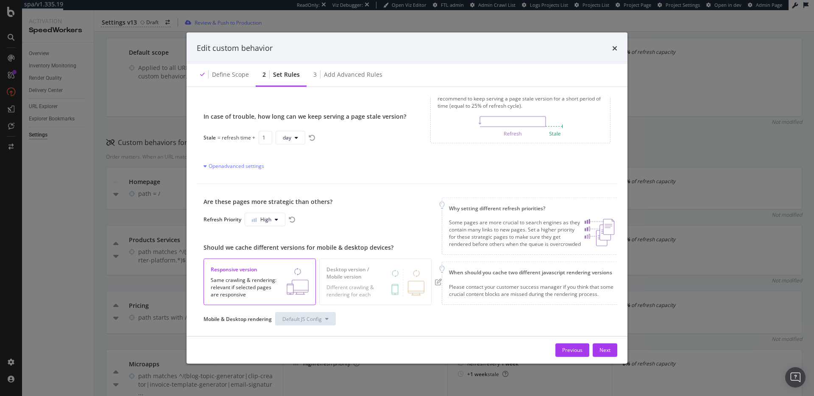
scroll to position [83, 0]
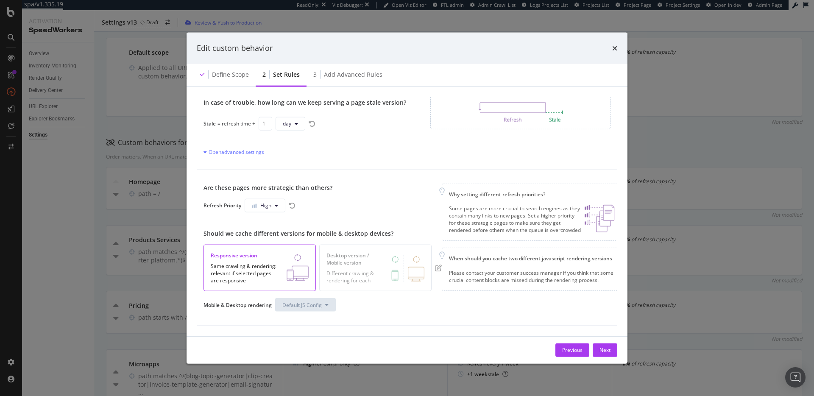
click at [358, 266] on div "Different crawling & rendering for each" at bounding box center [375, 275] width 98 height 18
click at [247, 276] on div "Same crawling & rendering: relevant if selected pages are responsive" at bounding box center [245, 273] width 68 height 22
click at [365, 270] on div "Different crawling & rendering for each" at bounding box center [354, 277] width 57 height 14
click at [96, 177] on div "Edit custom behavior Define scope 2 Set rules 3 Add advanced rules All default …" at bounding box center [407, 198] width 814 height 396
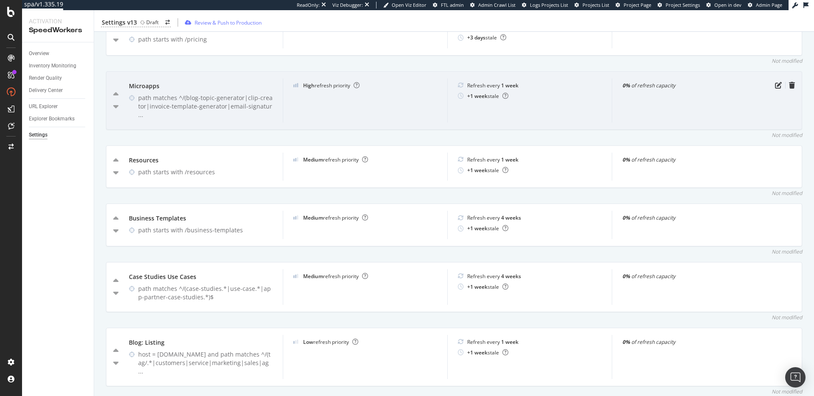
scroll to position [200, 0]
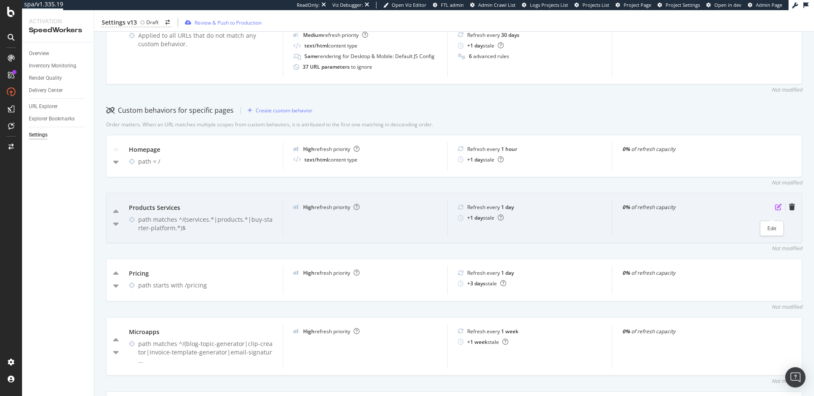
click at [775, 210] on icon "pen-to-square" at bounding box center [778, 206] width 7 height 7
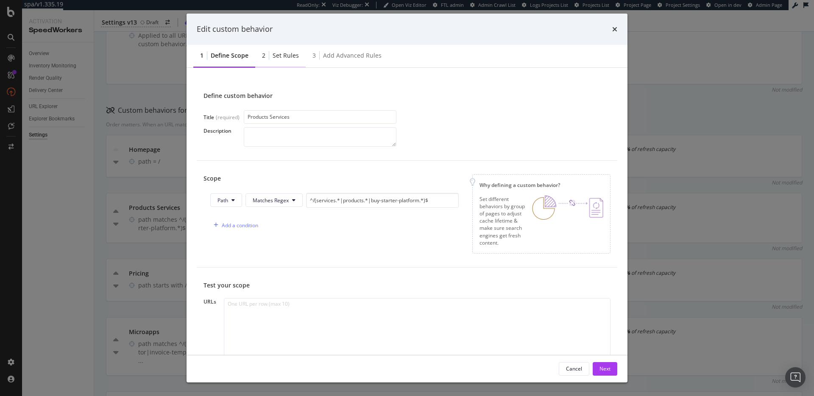
click at [280, 56] on div "Set rules" at bounding box center [286, 55] width 26 height 8
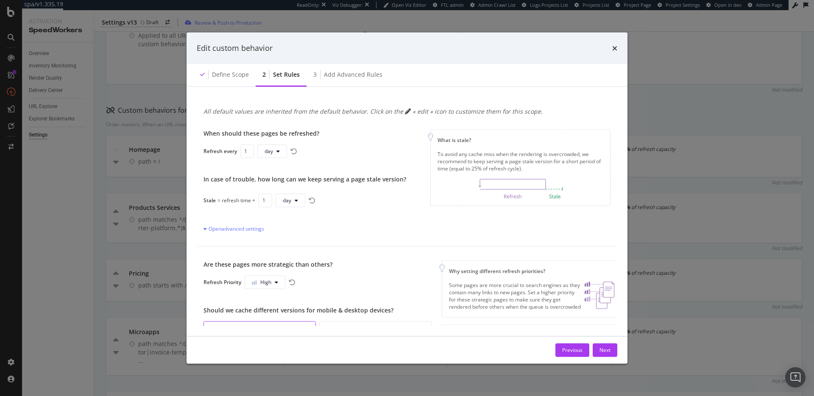
scroll to position [83, 0]
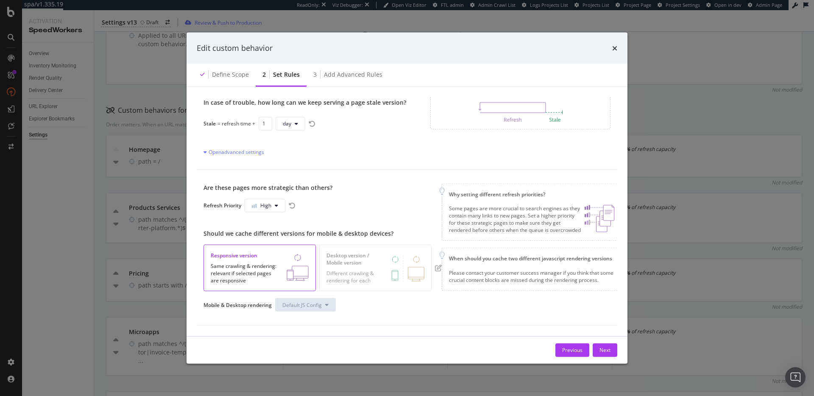
click at [710, 91] on div "Edit custom behavior Define scope 2 Set rules 3 Add advanced rules All default …" at bounding box center [407, 198] width 814 height 396
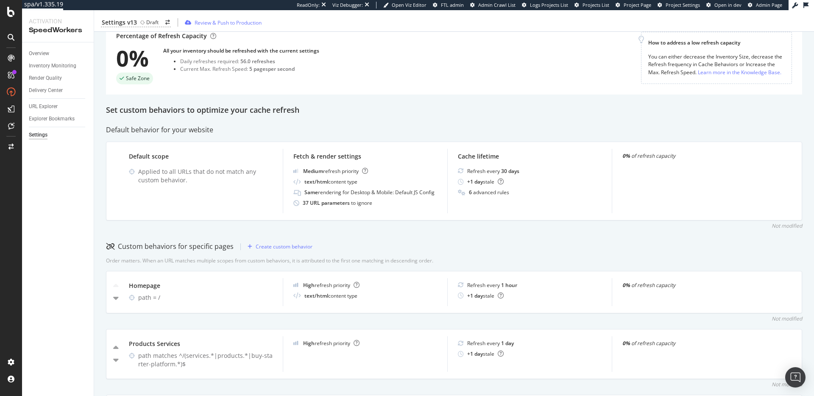
scroll to position [0, 0]
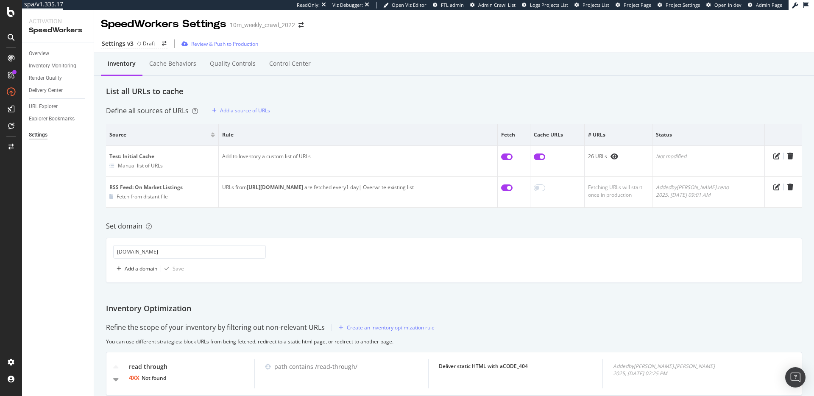
click at [322, 110] on div "Define all sources of URLs Add a source of URLs" at bounding box center [454, 111] width 696 height 14
click at [148, 39] on div "Settings v3 Draft" at bounding box center [134, 43] width 67 height 9
click at [143, 42] on div "Draft" at bounding box center [149, 43] width 12 height 7
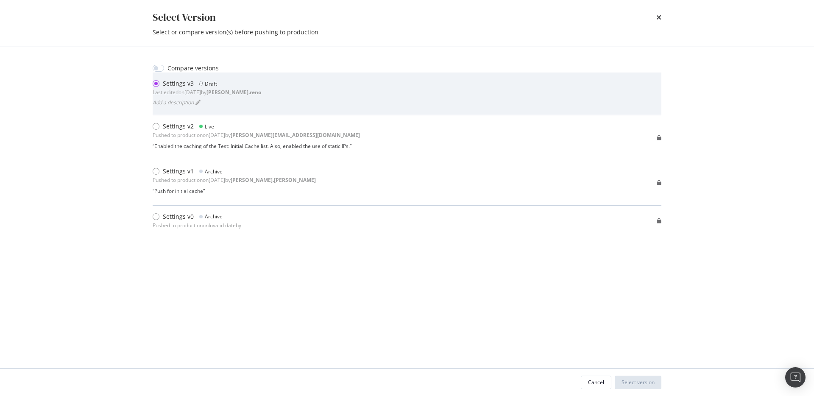
click at [286, 96] on div "Settings v3 Draft Last edited on [DATE] by [PERSON_NAME].reno Add a description" at bounding box center [407, 93] width 509 height 29
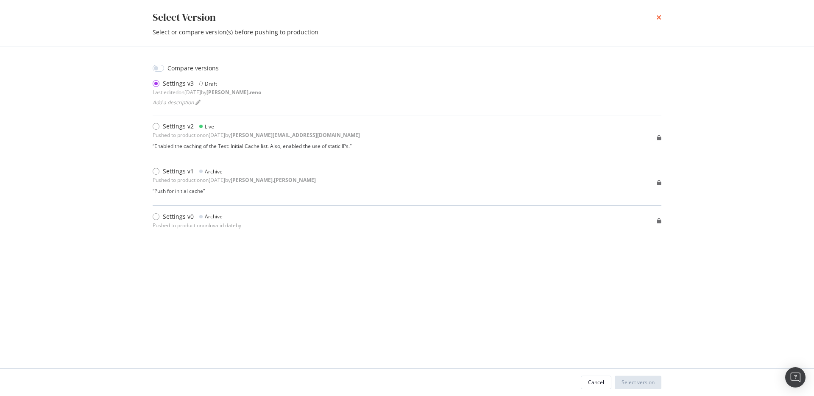
click at [658, 18] on icon "times" at bounding box center [658, 17] width 5 height 7
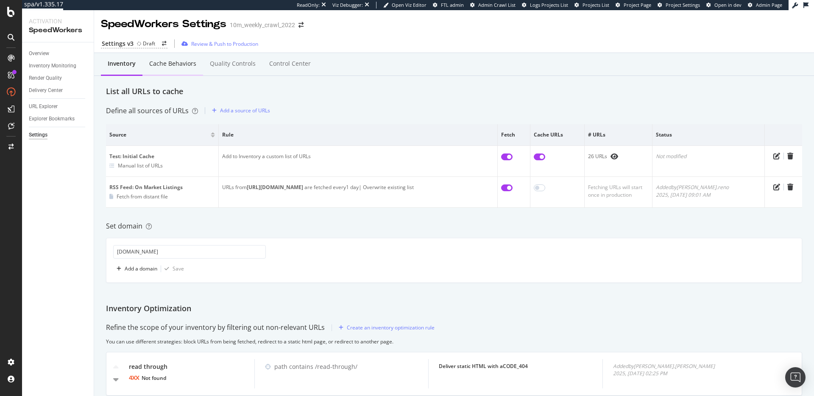
click at [178, 65] on div "Cache behaviors" at bounding box center [172, 63] width 47 height 8
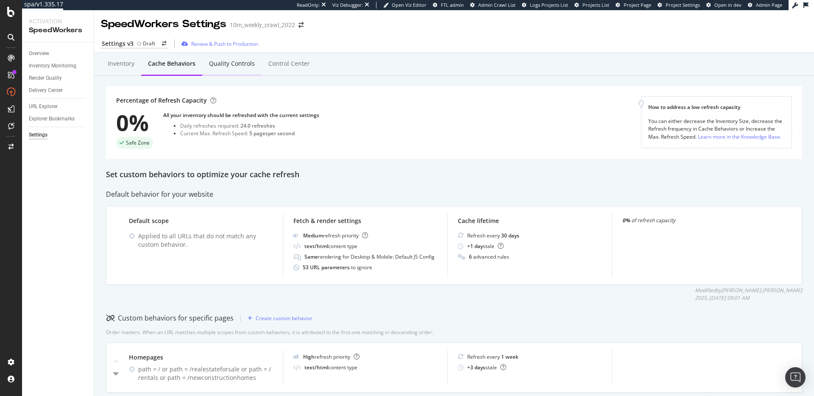
click at [217, 61] on div "Quality Controls" at bounding box center [232, 63] width 46 height 8
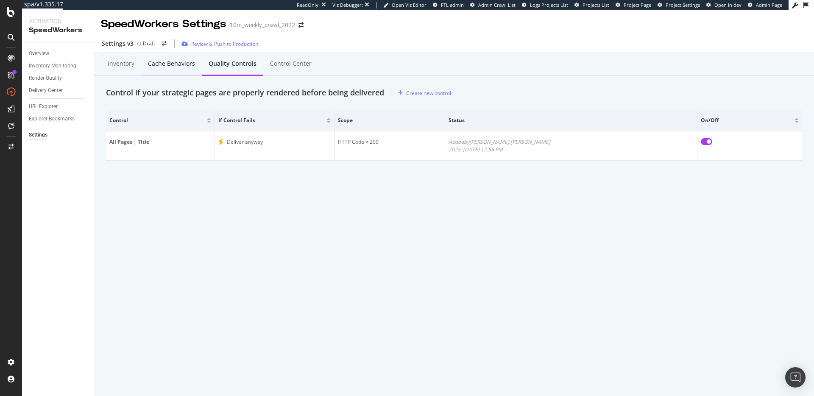
click at [173, 65] on div "Cache behaviors" at bounding box center [171, 63] width 47 height 8
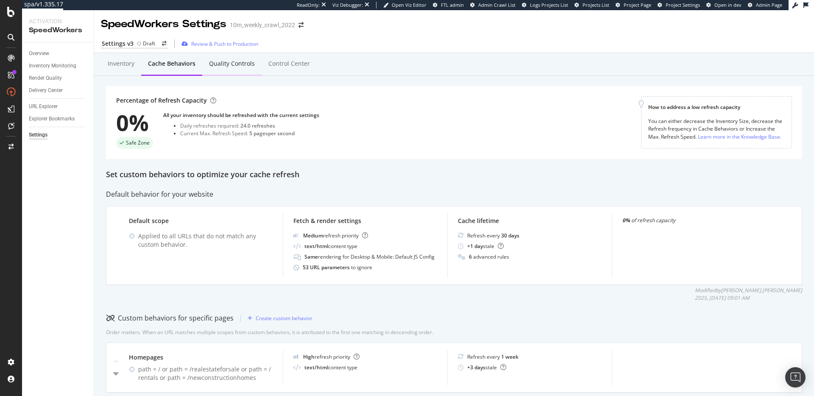
click at [229, 64] on div "Quality Controls" at bounding box center [232, 63] width 46 height 8
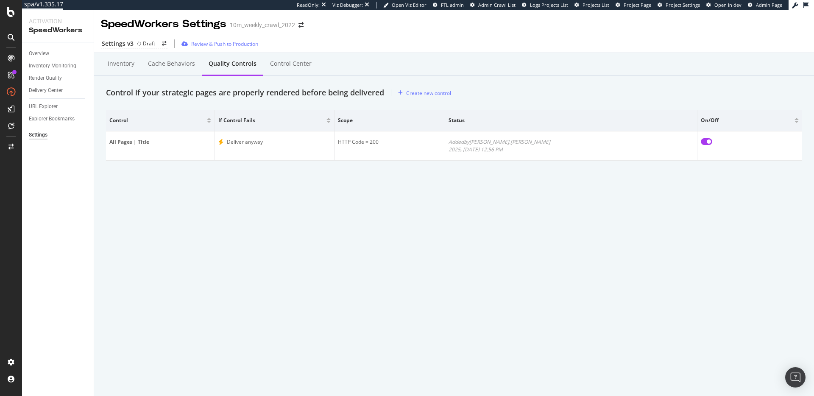
click at [386, 260] on div "SpeedWorkers Settings 10m_weekly_crawl_2022 Settings v3 Draft Review & Push to …" at bounding box center [454, 203] width 720 height 386
click at [392, 39] on div "Settings v3 Draft Review & Push to Production" at bounding box center [454, 44] width 720 height 18
drag, startPoint x: 225, startPoint y: 264, endPoint x: 218, endPoint y: 254, distance: 11.6
click at [225, 264] on div "SpeedWorkers Settings 10m_weekly_crawl_2022 Settings v3 Draft Review & Push to …" at bounding box center [454, 203] width 720 height 386
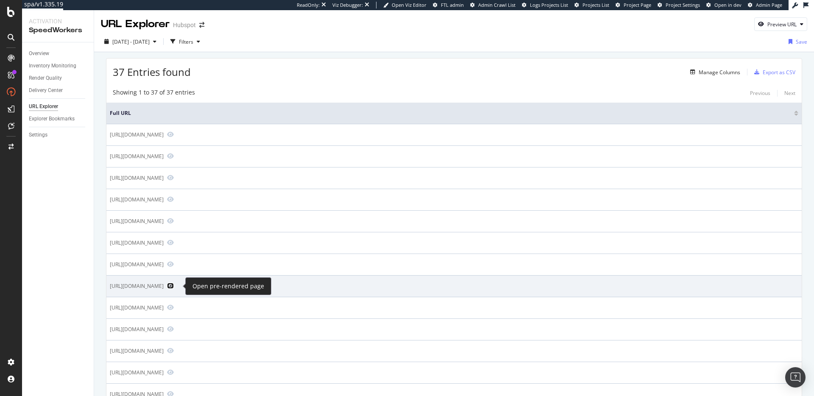
click at [174, 287] on icon "Preview https://blog.hubspot.com/" at bounding box center [170, 286] width 7 height 6
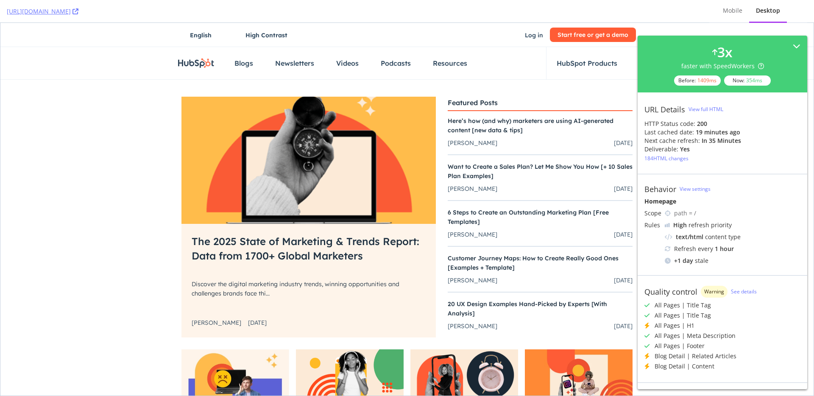
scroll to position [35, 0]
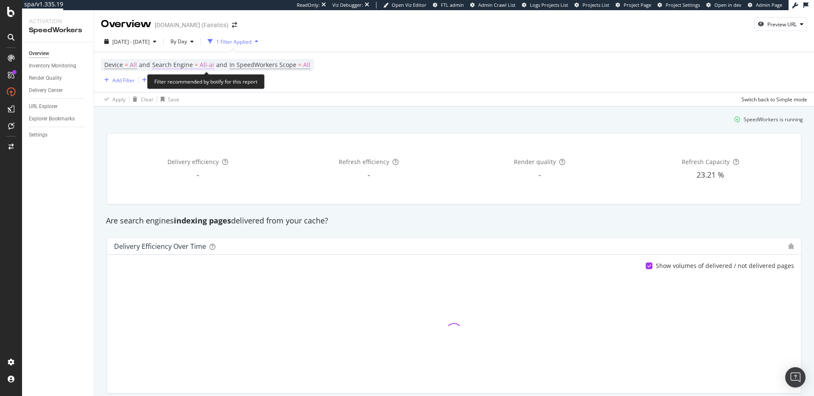
click at [198, 62] on span "Search Engine = All-ai" at bounding box center [183, 65] width 62 height 8
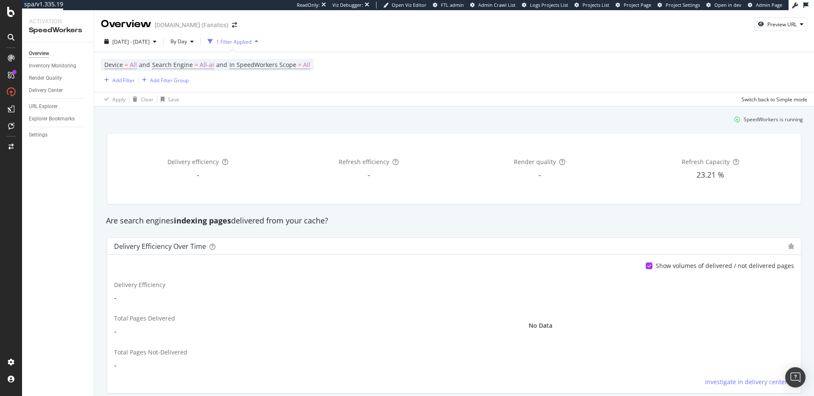
click at [381, 124] on div "SpeedWorkers is running" at bounding box center [454, 119] width 705 height 14
click at [298, 221] on div "Are search engines indexing pages delivered from your cache?" at bounding box center [454, 220] width 705 height 11
click at [434, 214] on div "Are search engines indexing pages delivered from your cache?" at bounding box center [454, 220] width 705 height 19
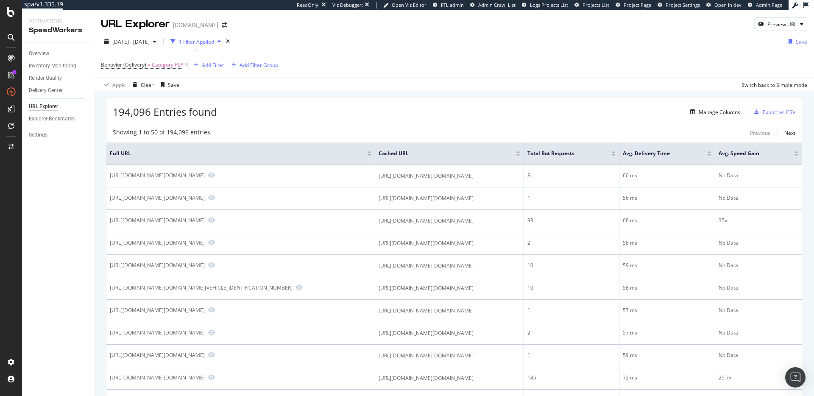
drag, startPoint x: 509, startPoint y: 76, endPoint x: 524, endPoint y: 69, distance: 16.5
click at [510, 76] on div "Behavior (Delivery) = Category PLP Add Filter Add Filter Group" at bounding box center [454, 64] width 706 height 25
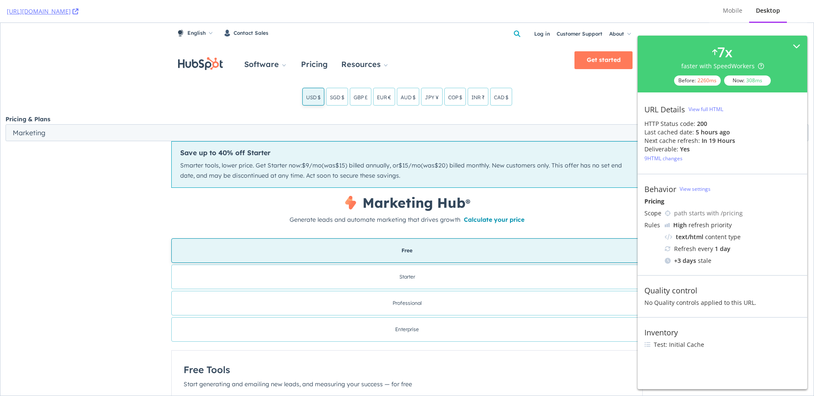
drag, startPoint x: 665, startPoint y: 288, endPoint x: 670, endPoint y: 289, distance: 5.7
click at [668, 289] on div "Quality control" at bounding box center [670, 290] width 53 height 9
drag, startPoint x: 641, startPoint y: 281, endPoint x: 707, endPoint y: 325, distance: 79.4
click at [707, 325] on div "URL Details View full HTML HTTP Status code: 200 Last cached date: 5 hours ago …" at bounding box center [723, 225] width 170 height 267
click at [707, 325] on div "Inventory Test: Initial Cache" at bounding box center [723, 338] width 170 height 42
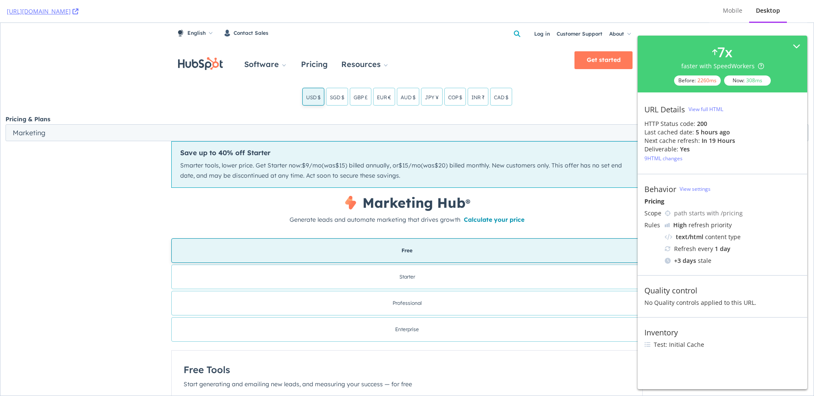
click at [698, 306] on div "Quality control No Quality controls applied to this URL." at bounding box center [723, 296] width 170 height 42
click at [724, 279] on div "Quality control No Quality controls applied to this URL." at bounding box center [723, 296] width 170 height 42
click at [784, 318] on div "Inventory Test: Initial Cache" at bounding box center [723, 338] width 170 height 42
click at [411, 206] on i18n-string "Marketing Hub" at bounding box center [413, 203] width 103 height 17
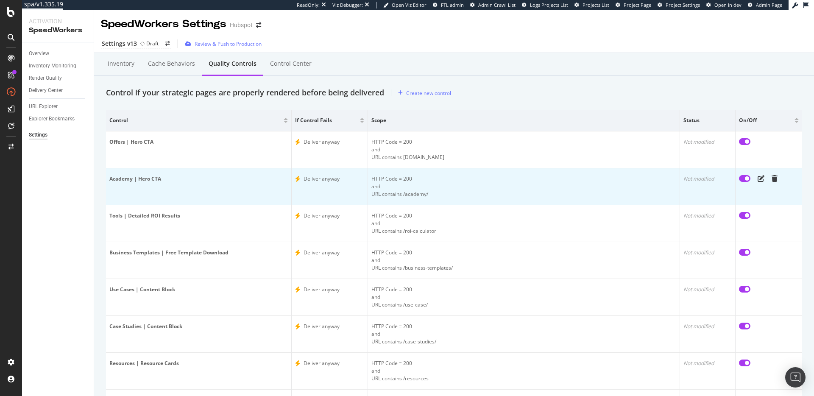
scroll to position [28, 0]
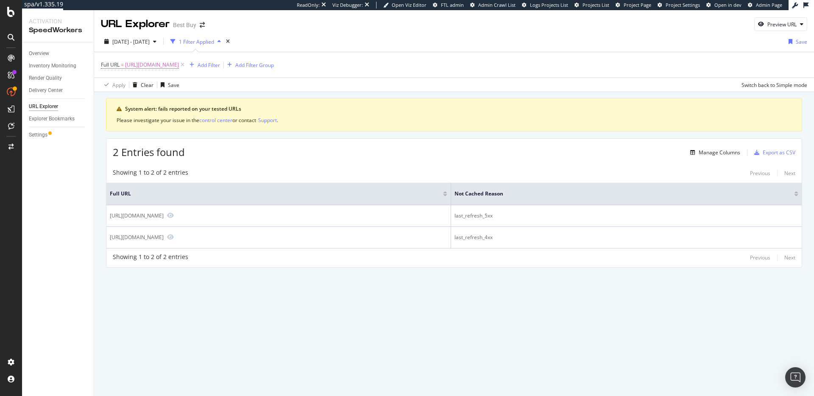
click at [504, 72] on div "Full URL = [URL][DOMAIN_NAME] Add Filter Add Filter Group" at bounding box center [454, 64] width 706 height 25
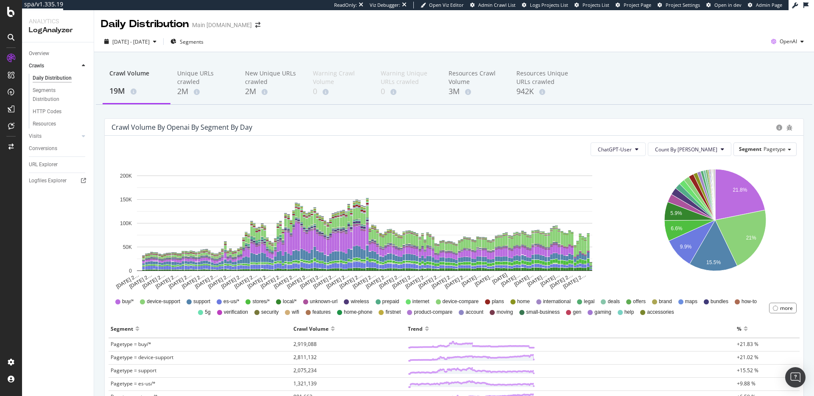
click at [156, 130] on div "Crawl Volume by openai by Segment by Day" at bounding box center [181, 127] width 141 height 8
click at [208, 128] on div "Crawl Volume by openai by Segment by Day" at bounding box center [181, 127] width 141 height 8
click at [295, 119] on div "Crawl Volume by openai by Segment by Day" at bounding box center [454, 127] width 699 height 17
